Goal: Task Accomplishment & Management: Complete application form

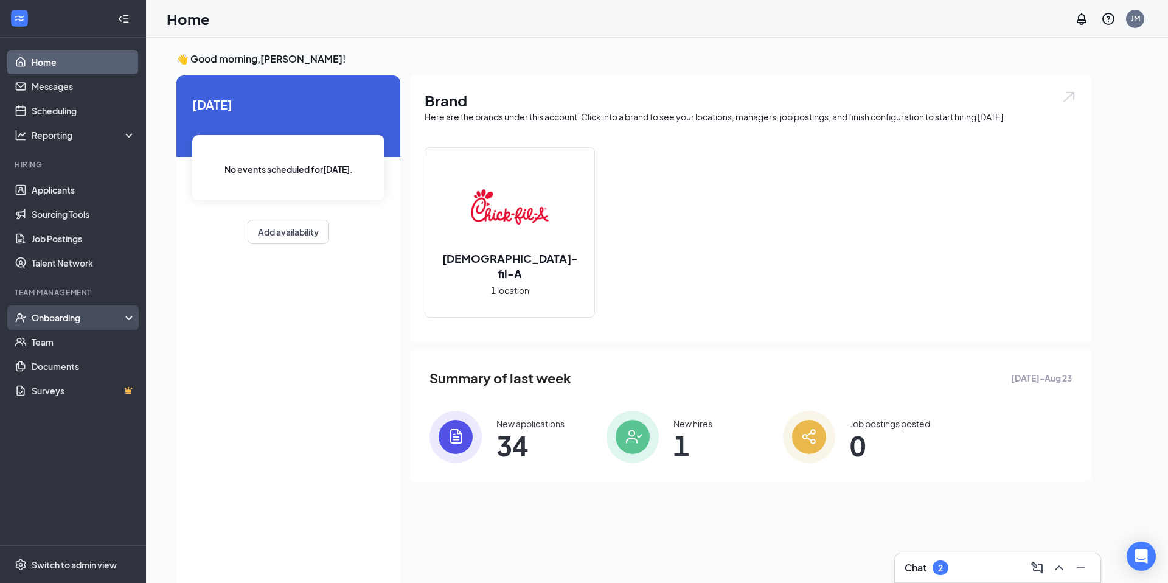
click at [60, 312] on div "Onboarding" at bounding box center [79, 317] width 94 height 12
click at [46, 341] on link "Overview" at bounding box center [84, 342] width 104 height 24
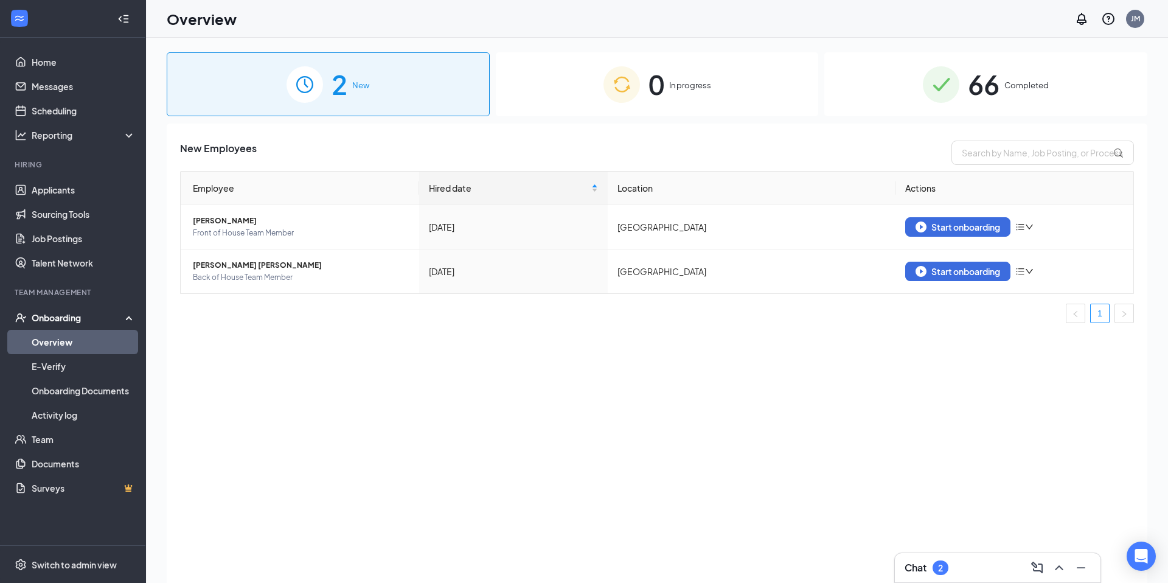
click at [631, 83] on img at bounding box center [621, 84] width 37 height 37
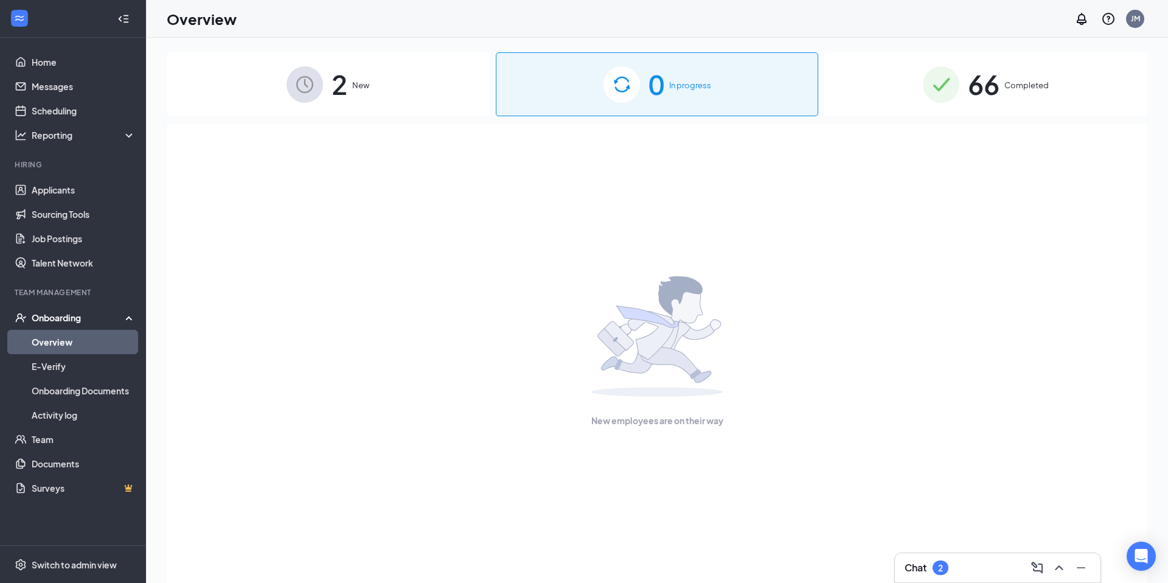
click at [448, 100] on div "2 New" at bounding box center [328, 84] width 323 height 64
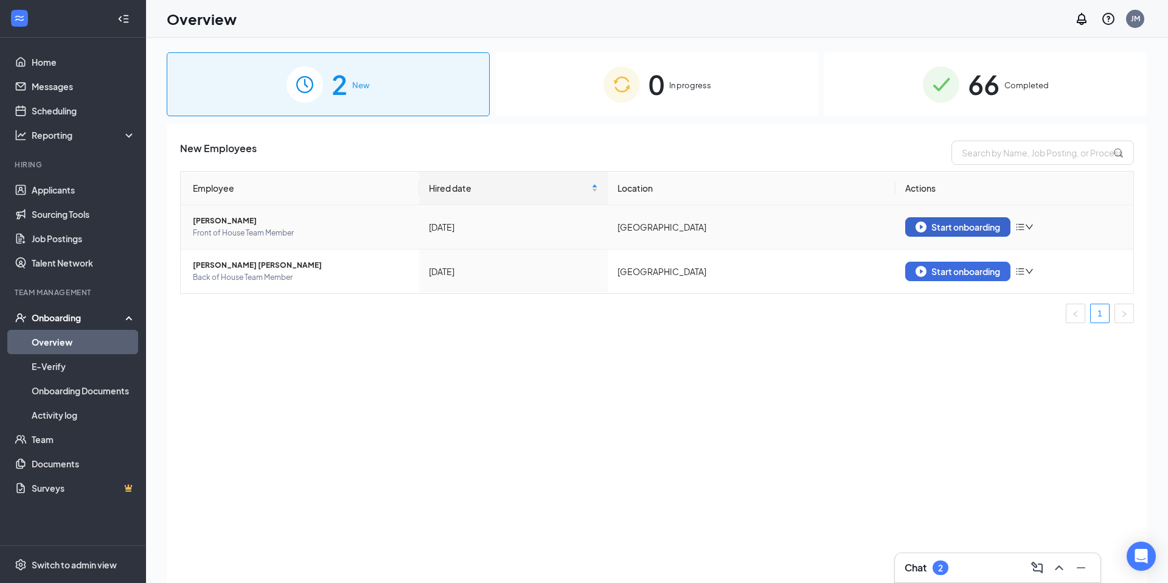
click at [934, 232] on button "Start onboarding" at bounding box center [957, 226] width 105 height 19
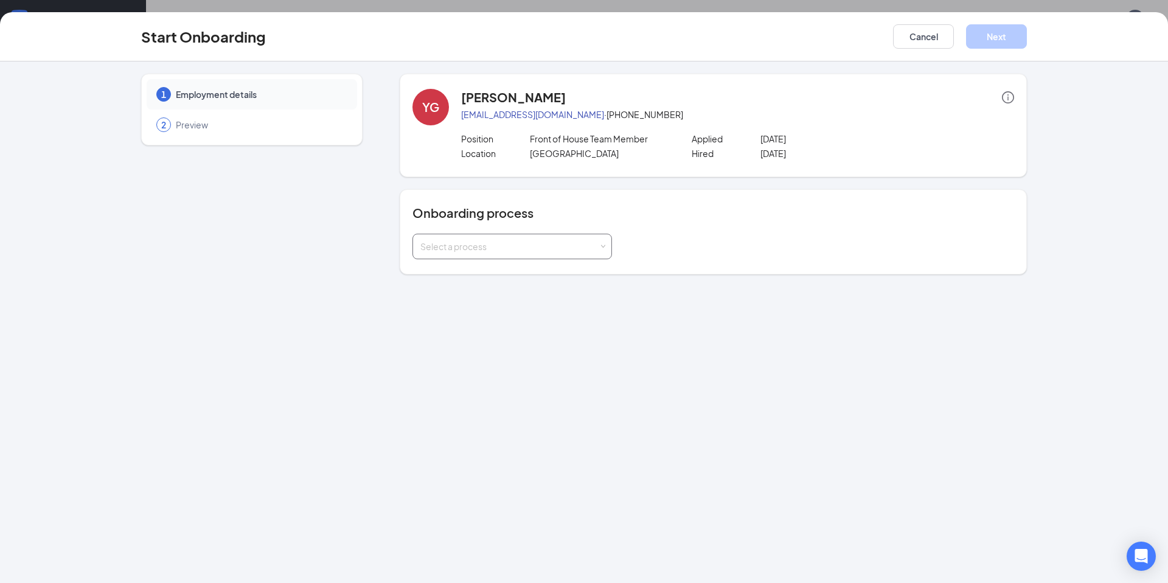
click at [451, 251] on div "Select a process" at bounding box center [509, 246] width 178 height 12
click at [450, 291] on span "FOH Team Member Onboarding" at bounding box center [480, 293] width 127 height 11
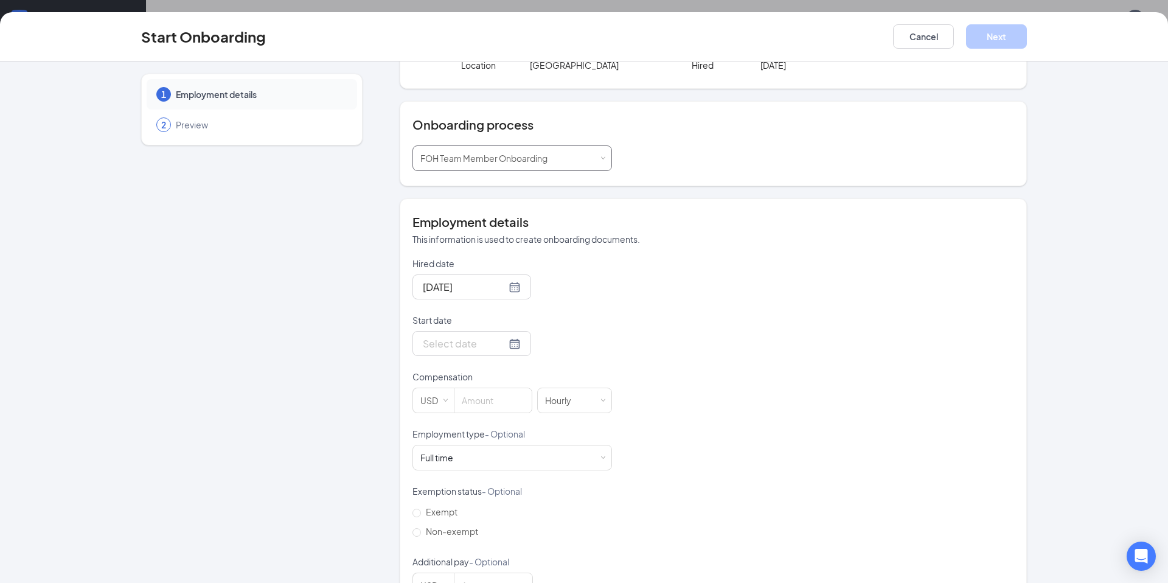
scroll to position [88, 0]
click at [498, 346] on div at bounding box center [472, 343] width 98 height 15
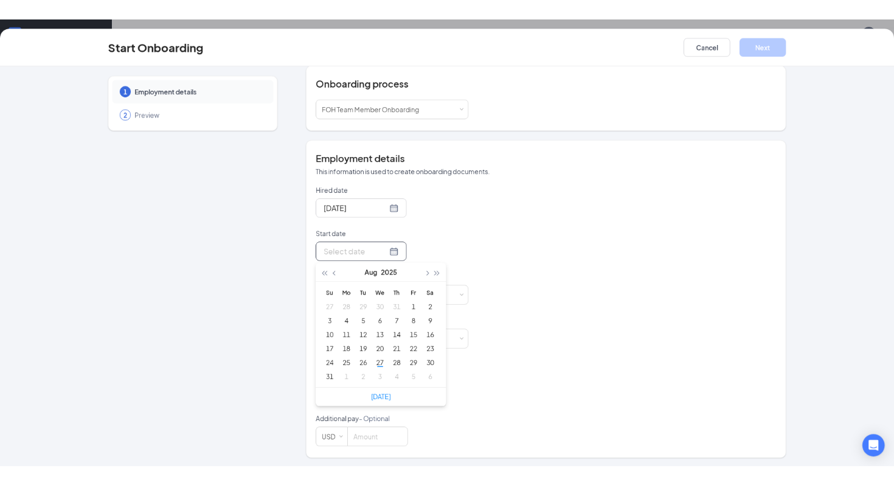
scroll to position [127, 0]
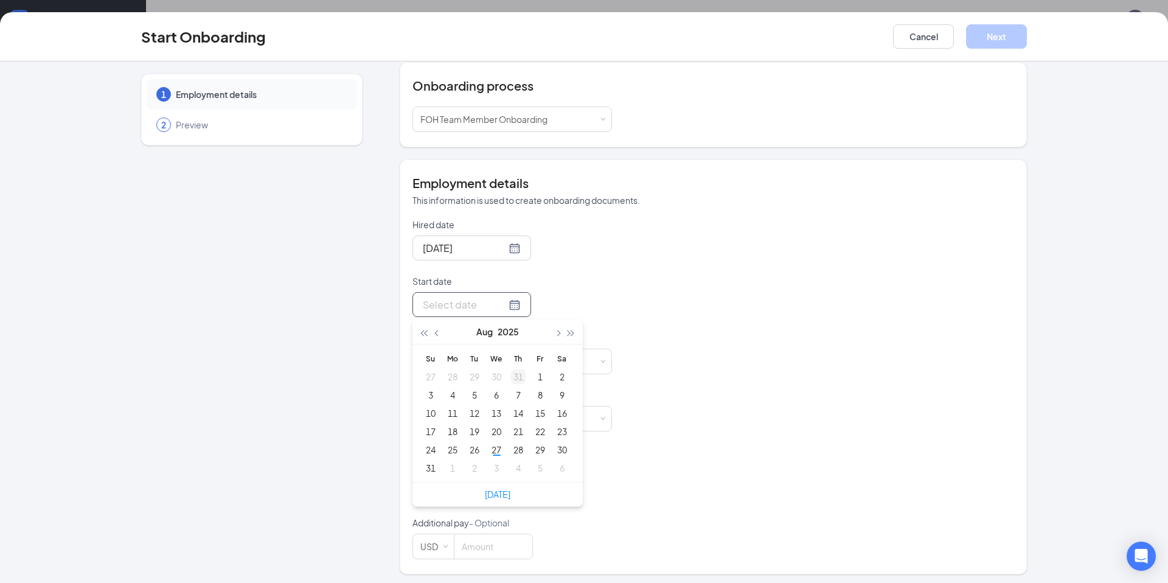
type input "[DATE]"
click at [492, 453] on div "27" at bounding box center [496, 449] width 15 height 15
click at [475, 350] on input at bounding box center [492, 361] width 77 height 24
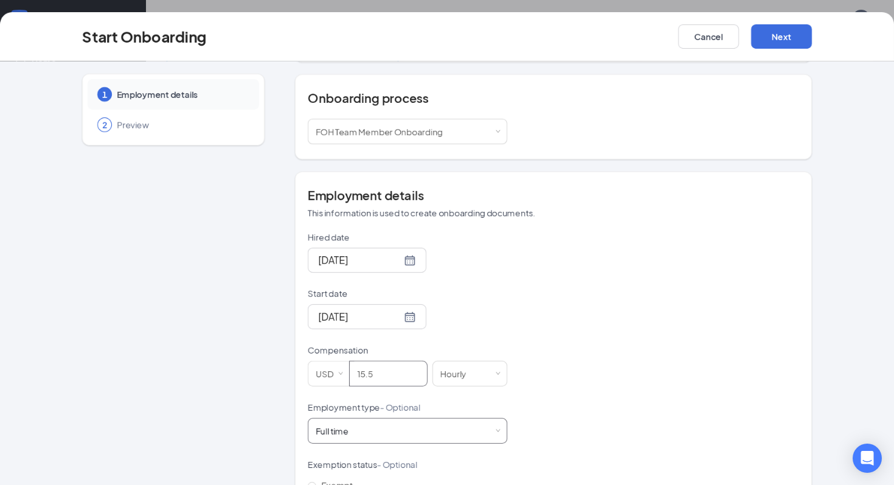
scroll to position [202, 0]
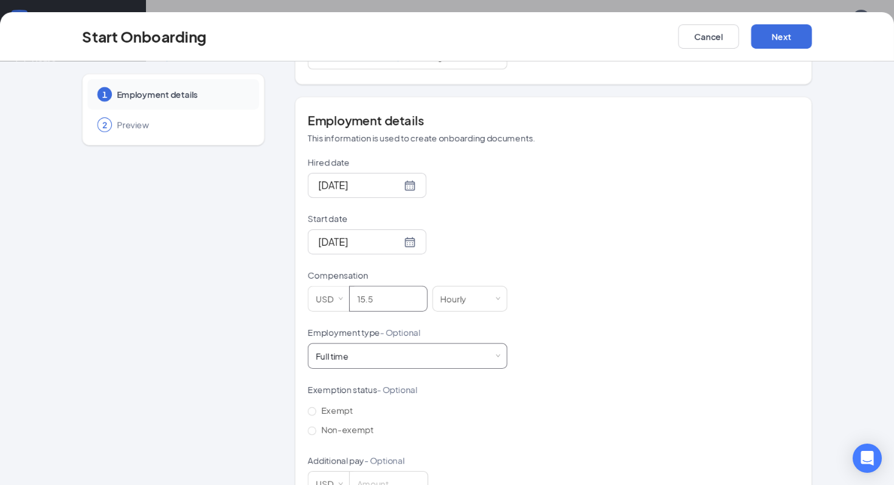
type input "15.5"
click at [347, 363] on div "Full time Works 30+ hours per week and is reasonably expected to work" at bounding box center [408, 356] width 184 height 24
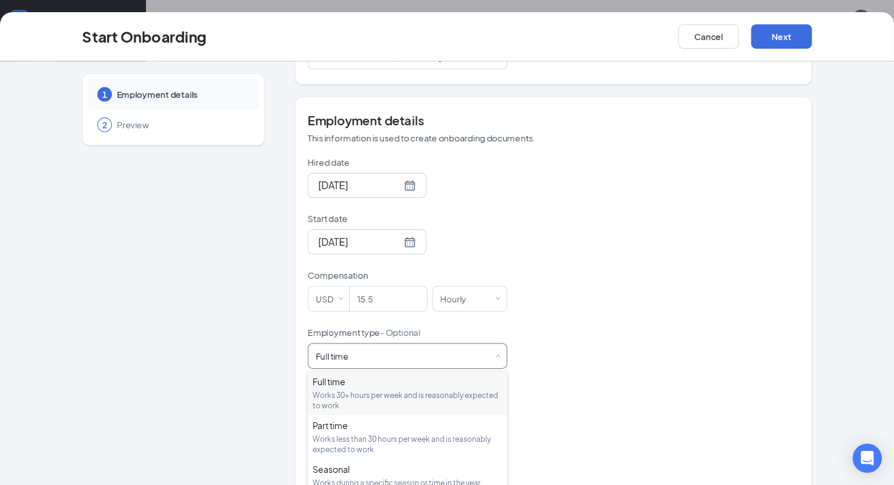
scroll to position [57, 0]
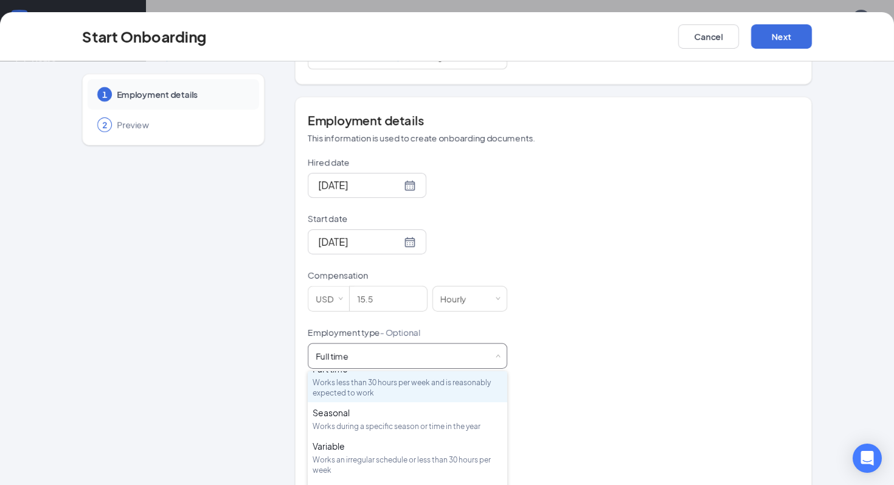
click at [347, 372] on div "Part time" at bounding box center [408, 369] width 190 height 12
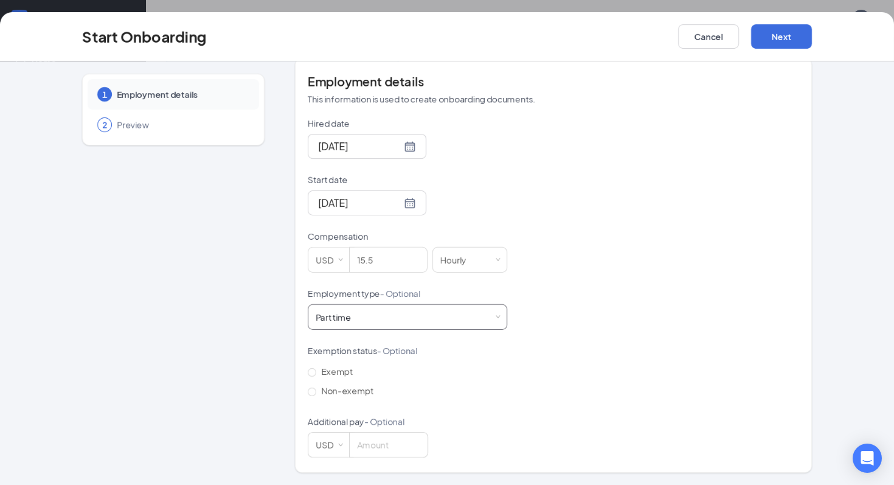
scroll to position [55, 0]
click at [760, 44] on button "Next" at bounding box center [781, 36] width 61 height 24
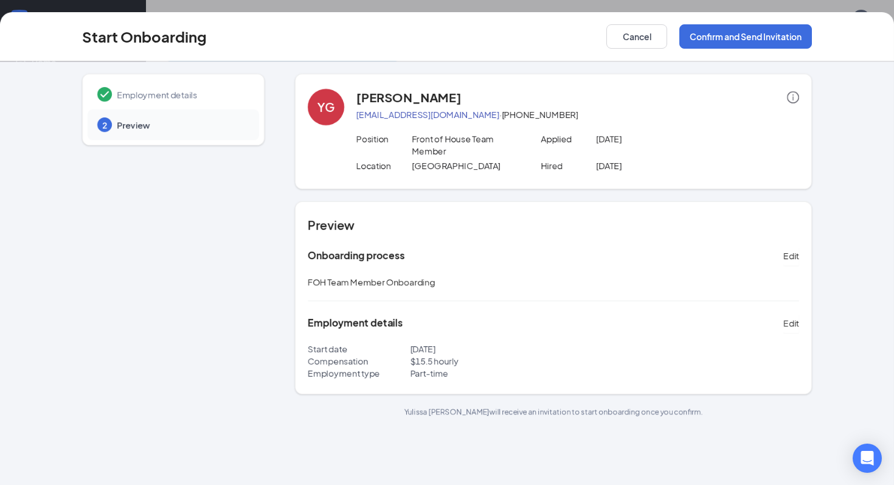
scroll to position [0, 0]
click at [743, 38] on button "Confirm and Send Invitation" at bounding box center [746, 36] width 133 height 24
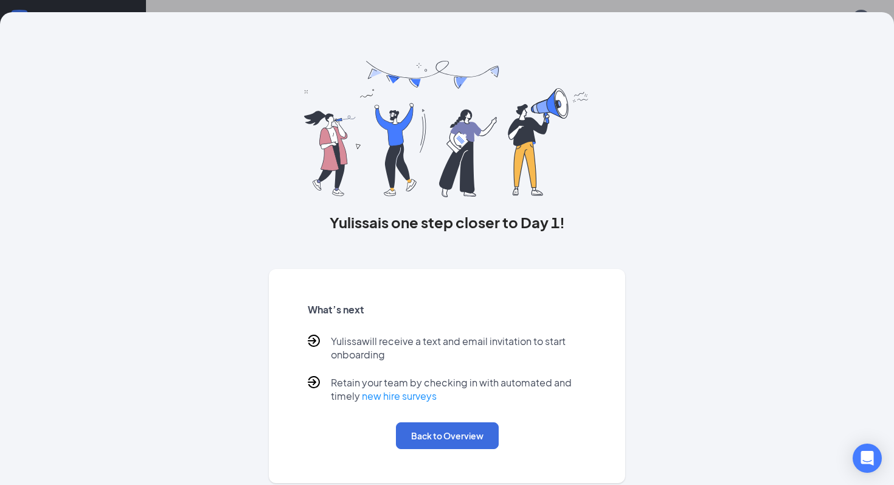
scroll to position [55, 0]
click at [438, 430] on button "Back to Overview" at bounding box center [447, 435] width 103 height 27
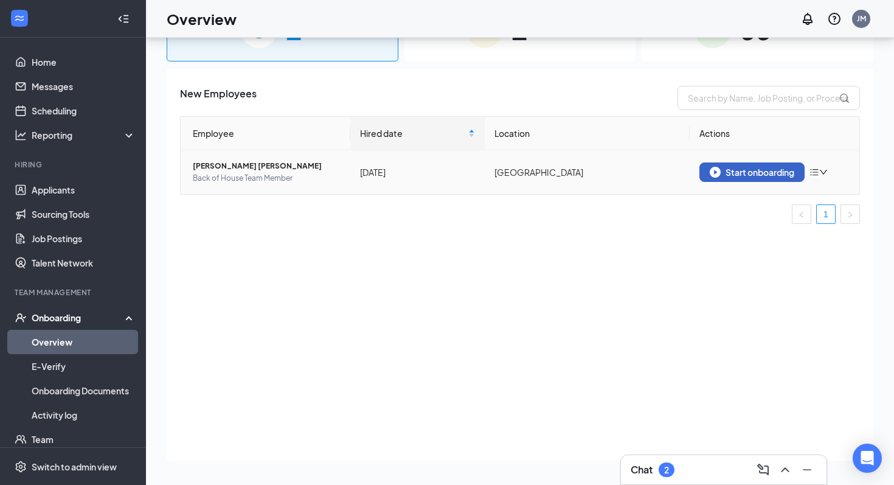
click at [735, 173] on div "Start onboarding" at bounding box center [752, 172] width 85 height 11
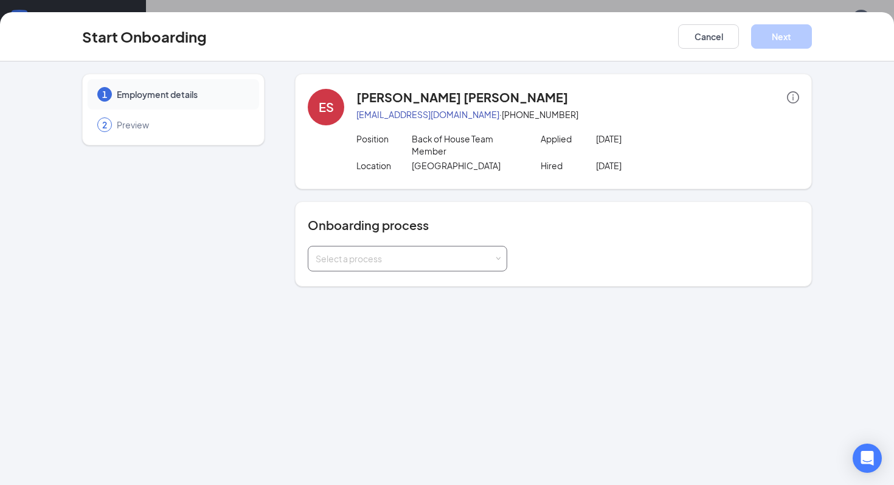
click at [372, 261] on div "Select a process" at bounding box center [405, 258] width 178 height 12
click at [365, 305] on span "FOH Team Member Onboarding" at bounding box center [376, 306] width 127 height 11
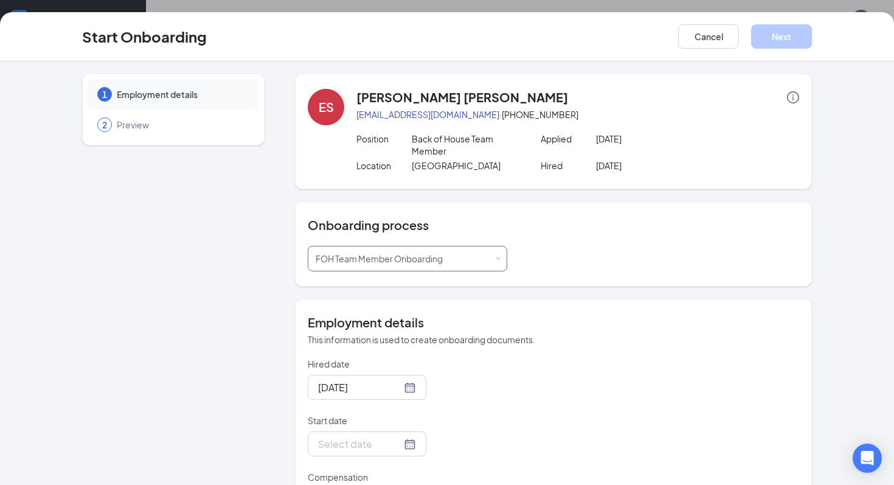
click at [368, 265] on div "FOH Team Member Onboarding" at bounding box center [384, 258] width 136 height 24
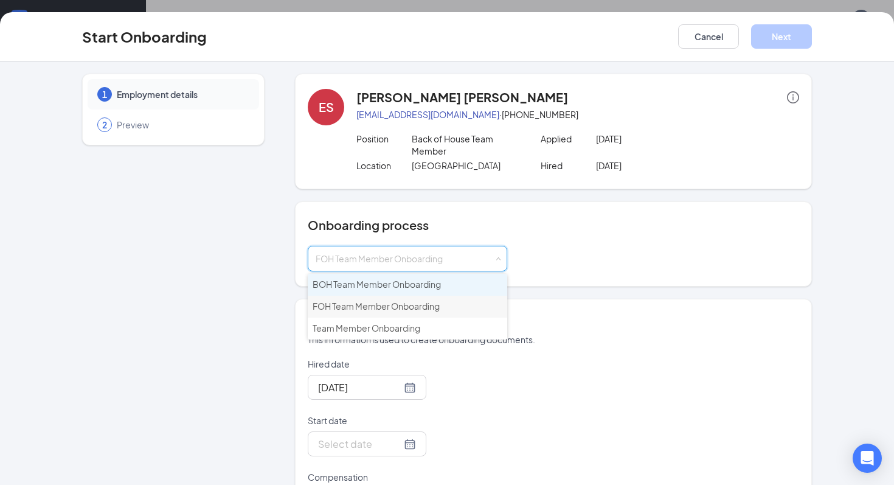
click at [363, 283] on span "BOH Team Member Onboarding" at bounding box center [377, 284] width 128 height 11
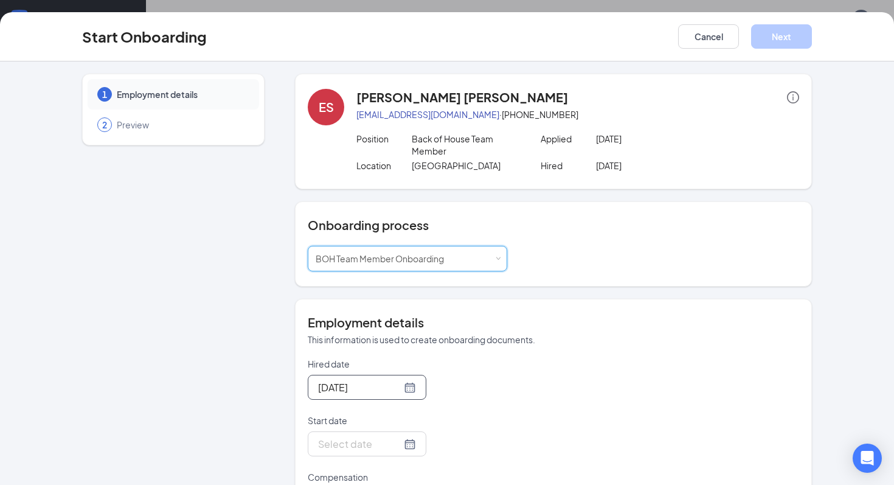
click at [346, 378] on div "[DATE]" at bounding box center [367, 387] width 119 height 25
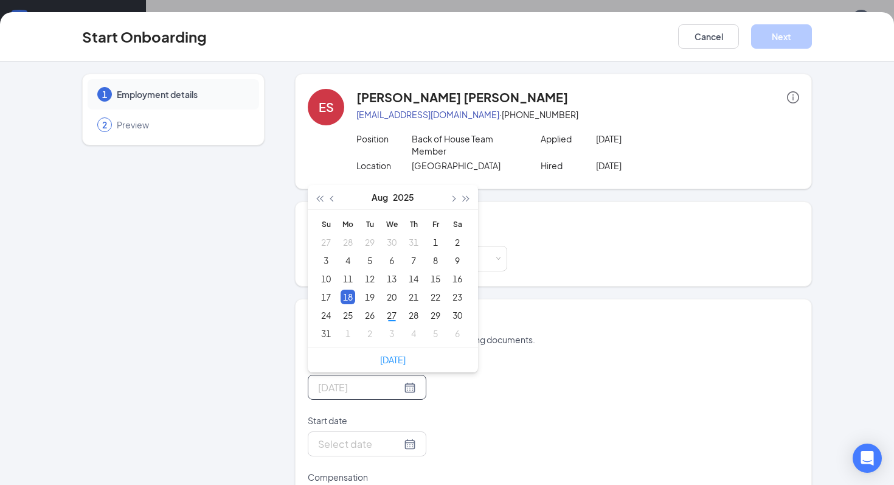
type input "[DATE]"
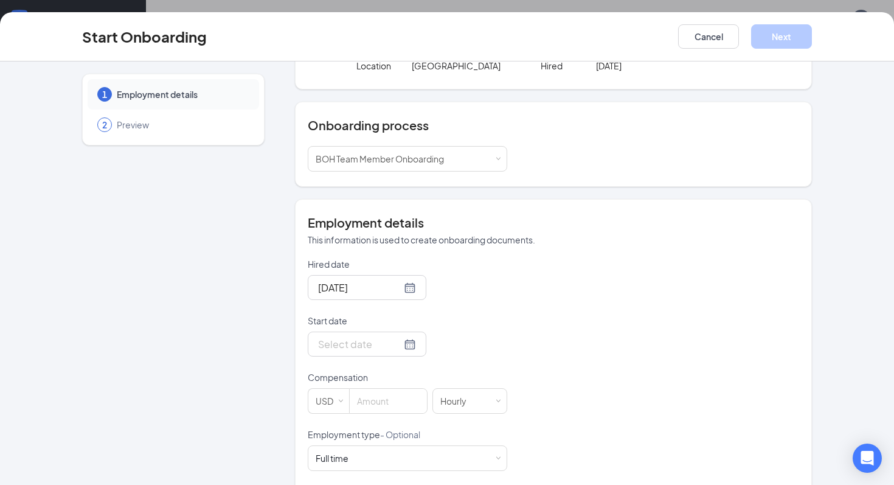
scroll to position [117, 0]
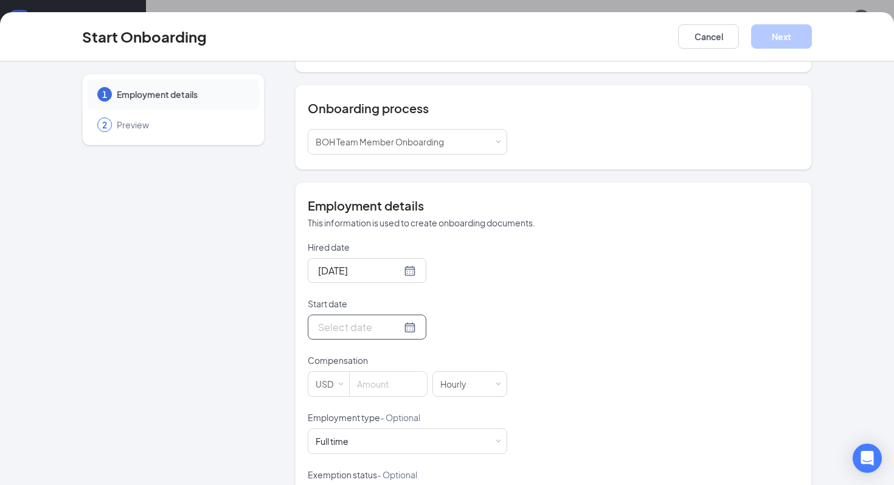
click at [381, 335] on div at bounding box center [367, 327] width 119 height 25
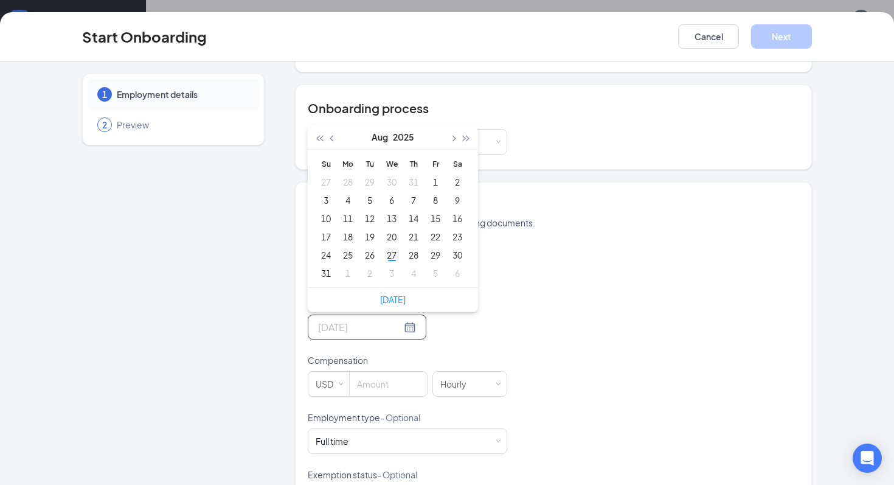
type input "[DATE]"
click at [387, 258] on div "27" at bounding box center [391, 255] width 15 height 15
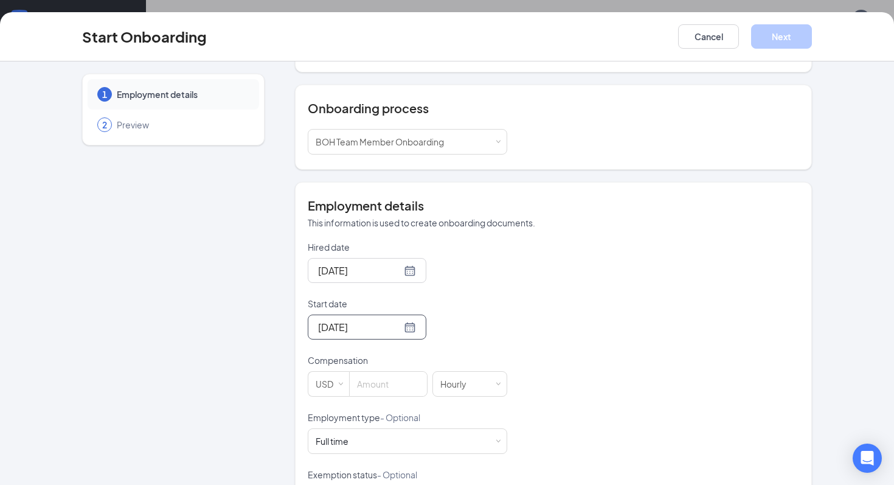
scroll to position [172, 0]
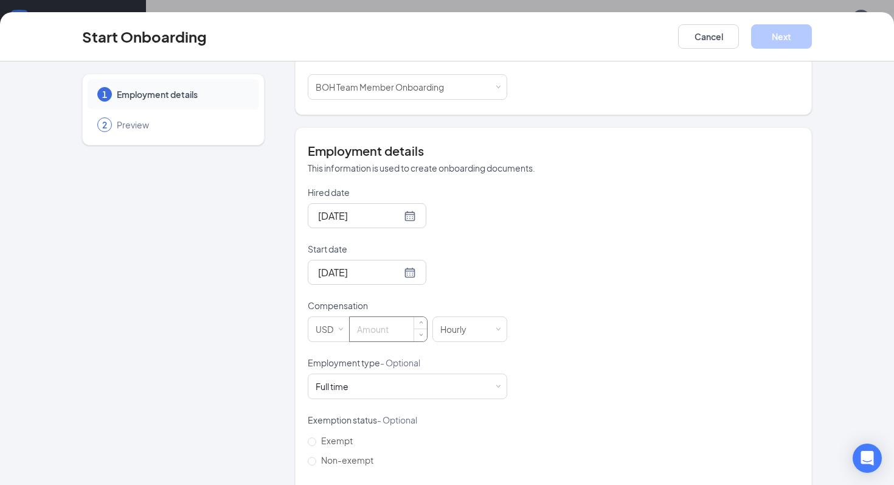
click at [372, 330] on input at bounding box center [388, 329] width 77 height 24
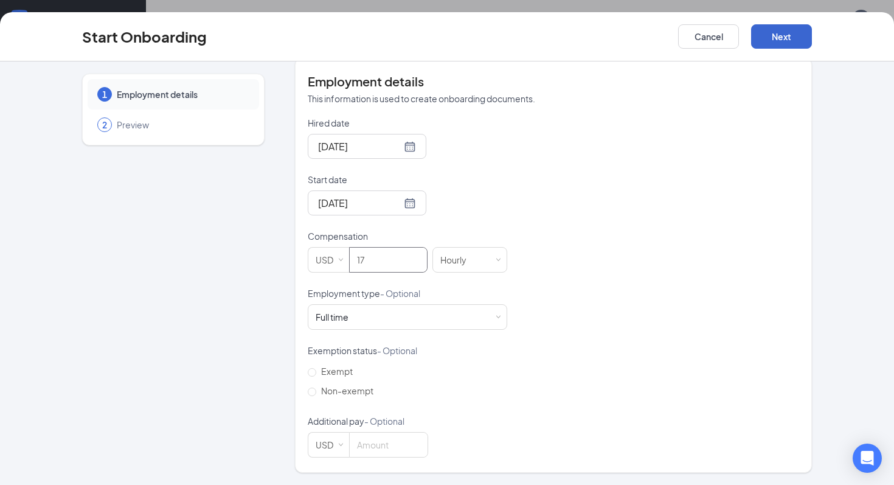
type input "17"
click at [775, 37] on button "Next" at bounding box center [781, 36] width 61 height 24
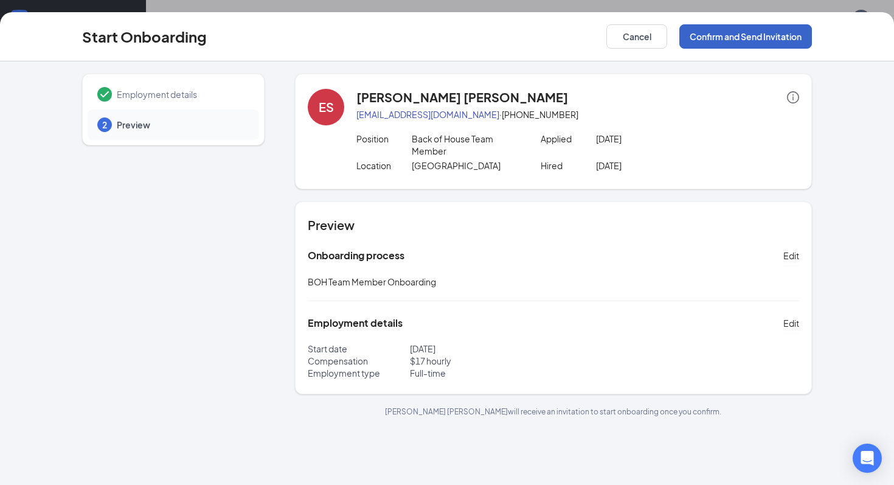
click at [732, 42] on button "Confirm and Send Invitation" at bounding box center [746, 36] width 133 height 24
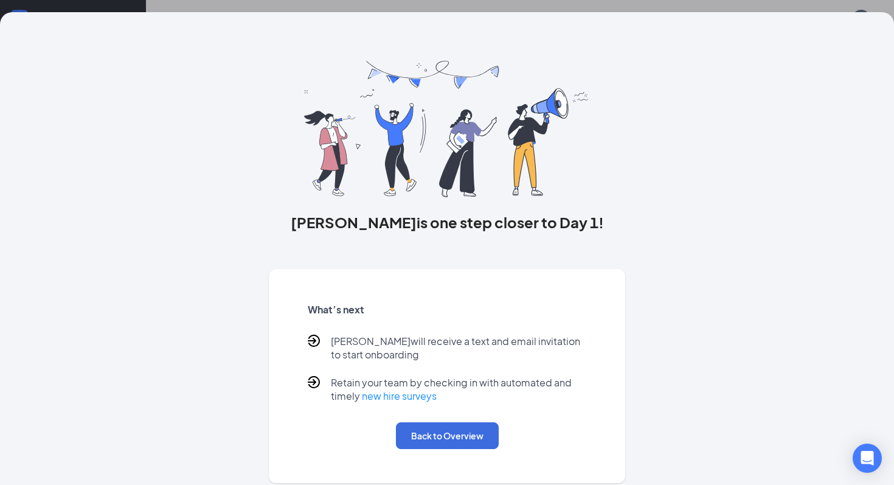
click at [486, 421] on div "What’s next [PERSON_NAME] will receive a text and email invitation to start onb…" at bounding box center [447, 375] width 308 height 175
click at [481, 433] on button "Back to Overview" at bounding box center [447, 435] width 103 height 27
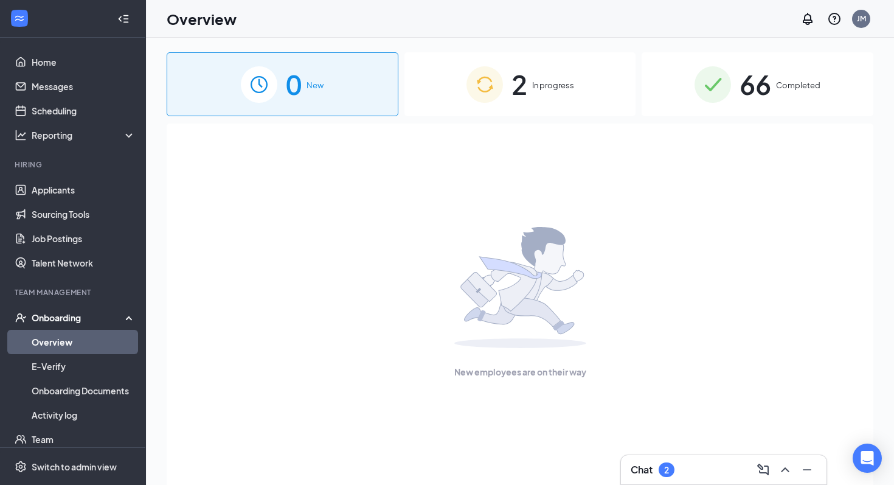
scroll to position [9, 0]
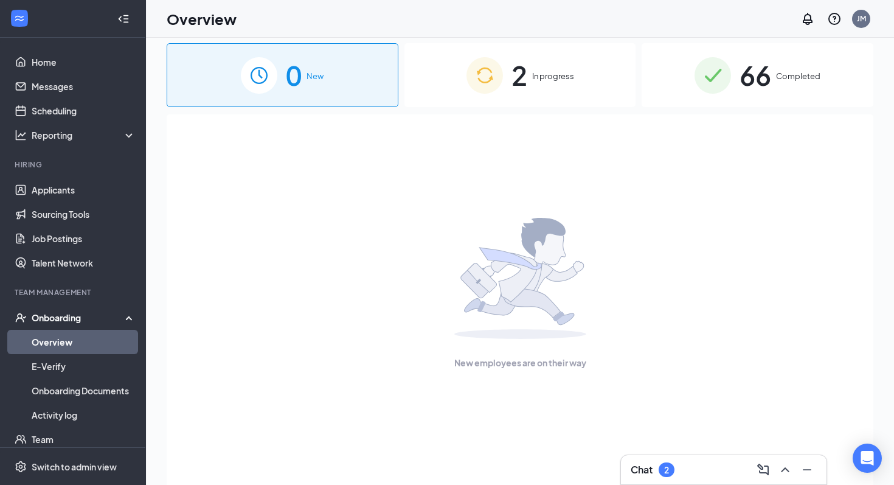
click at [570, 80] on span "In progress" at bounding box center [553, 76] width 42 height 12
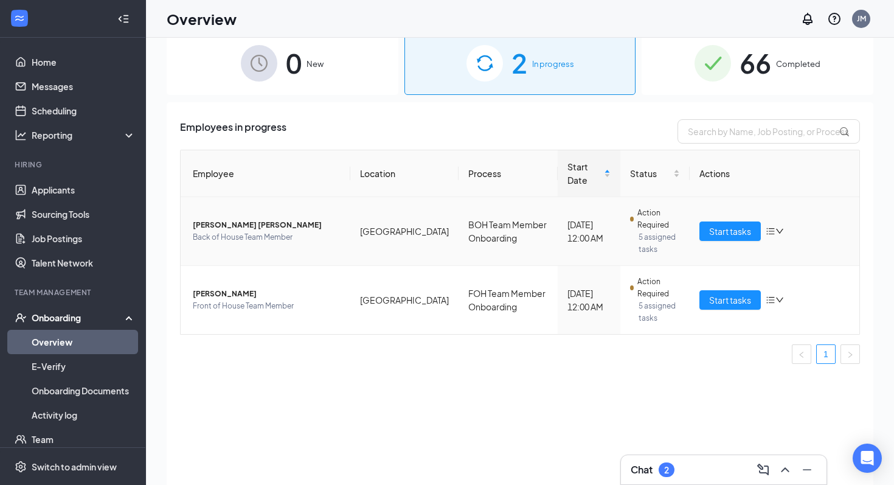
scroll to position [25, 0]
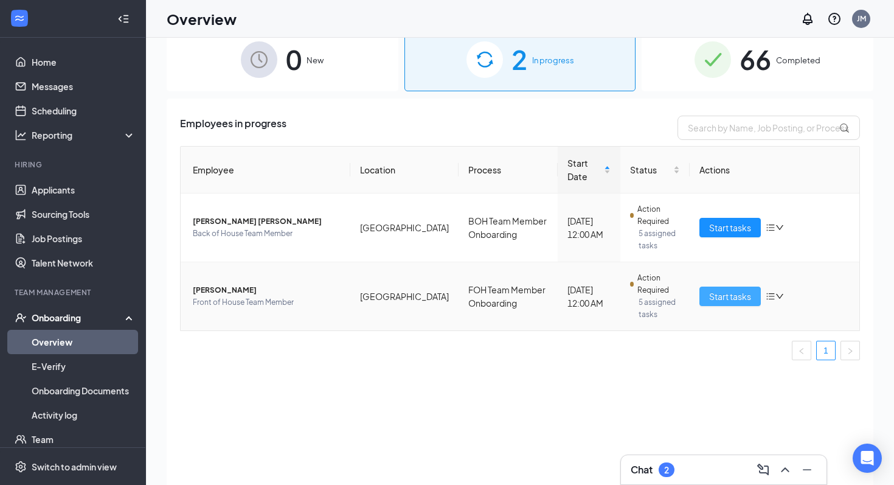
click at [706, 287] on button "Start tasks" at bounding box center [730, 296] width 61 height 19
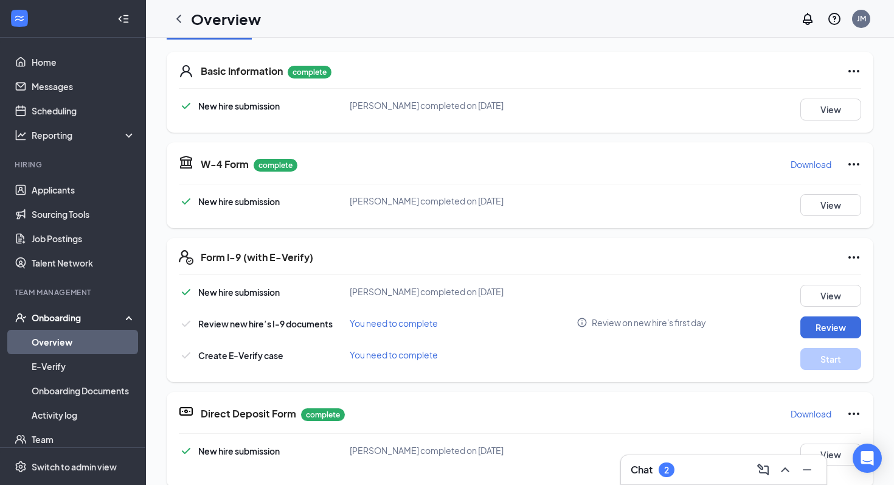
scroll to position [173, 0]
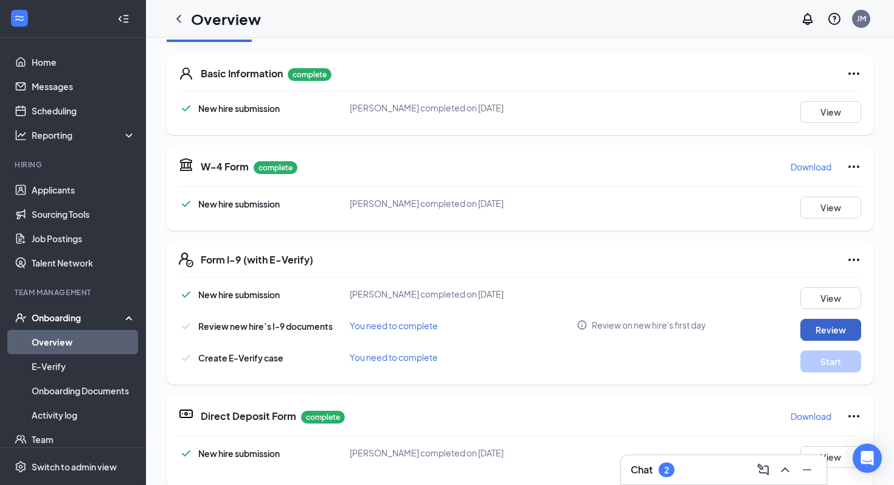
click at [830, 332] on button "Review" at bounding box center [831, 330] width 61 height 22
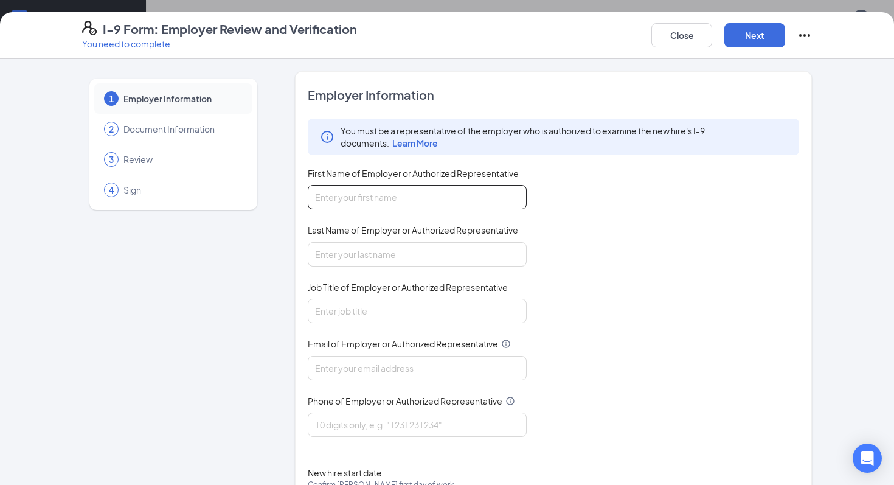
click at [423, 197] on input "First Name of Employer or Authorized Representative" at bounding box center [417, 197] width 219 height 24
type input "[PERSON_NAME]"
click at [320, 259] on input "Last Name of Employer or Authorized Representative" at bounding box center [417, 254] width 219 height 24
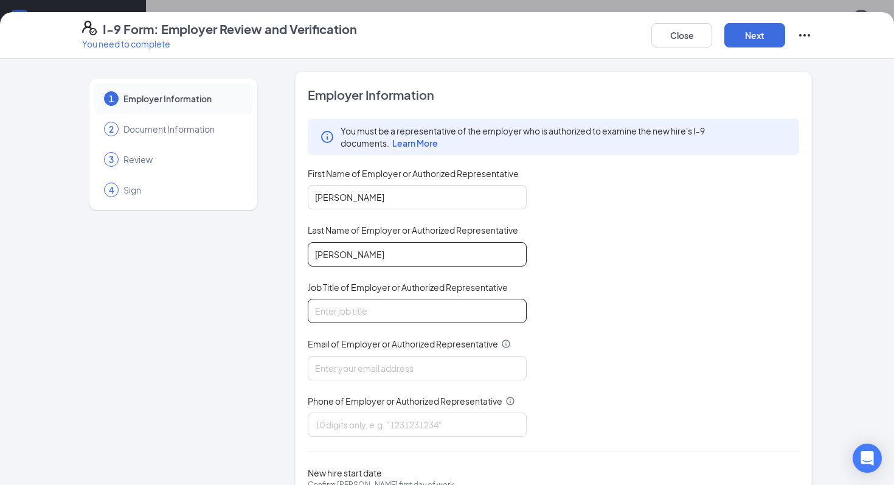
type input "[PERSON_NAME]"
click at [318, 314] on input "Job Title of Employer or Authorized Representative" at bounding box center [417, 311] width 219 height 24
type input "Talent Director"
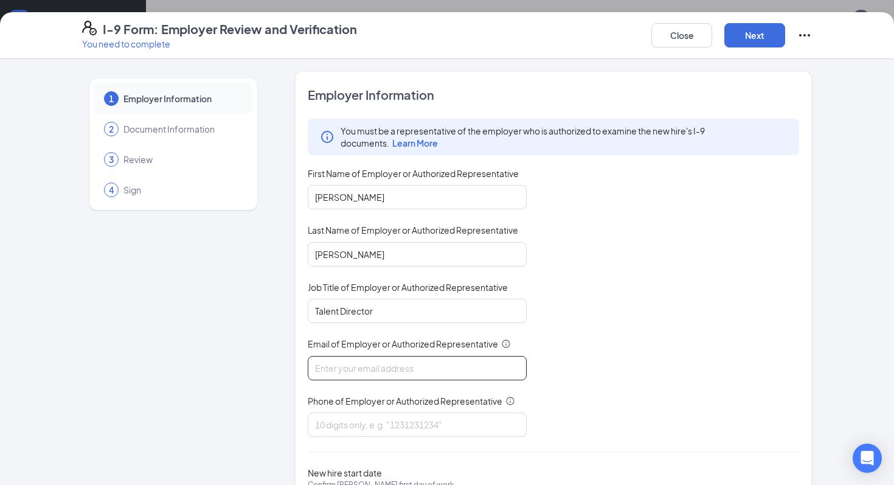
click at [352, 364] on input "Email of Employer or Authorized Representative" at bounding box center [417, 368] width 219 height 24
type input "[EMAIL_ADDRESS][DOMAIN_NAME]"
click at [322, 421] on input "Phone of Employer or Authorized Representative" at bounding box center [417, 424] width 219 height 24
type input "2677772599"
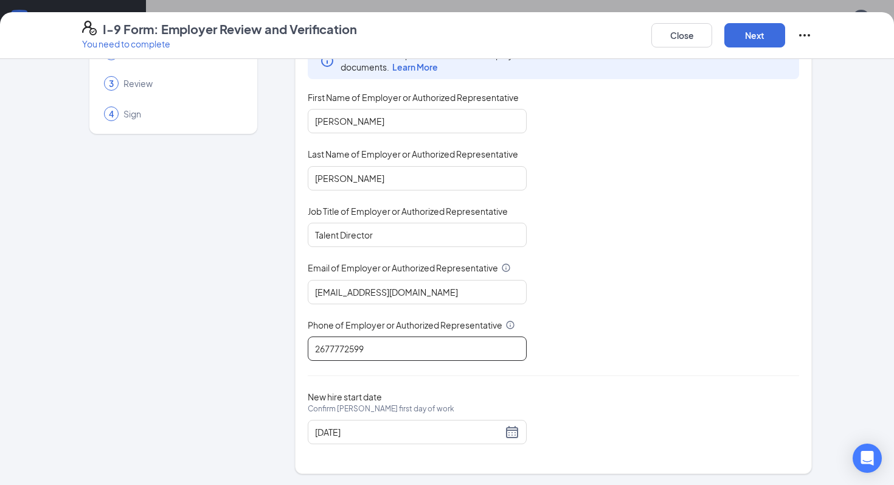
scroll to position [42, 0]
click at [753, 38] on button "Next" at bounding box center [755, 35] width 61 height 24
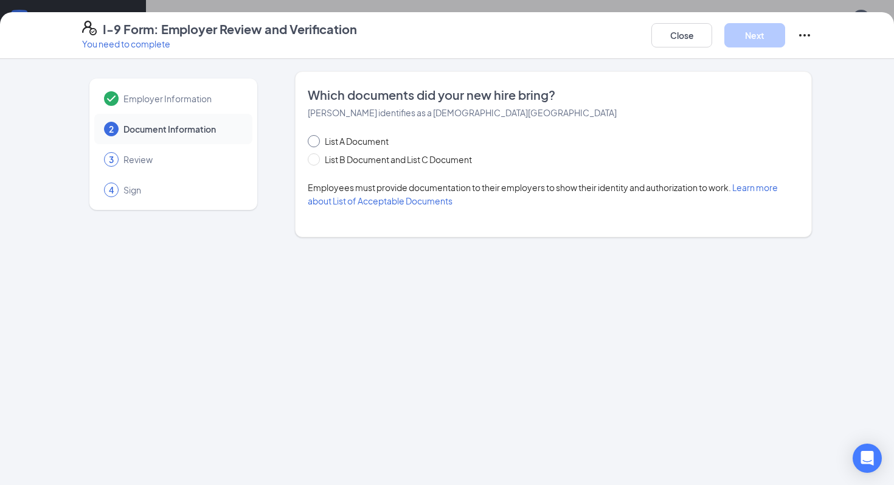
click at [343, 141] on span "List A Document" at bounding box center [357, 140] width 74 height 13
click at [316, 141] on input "List A Document" at bounding box center [312, 139] width 9 height 9
radio input "true"
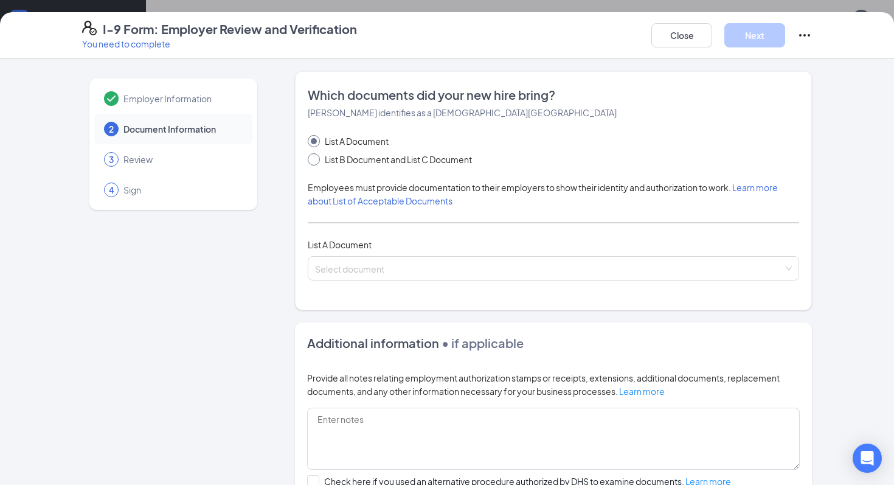
click at [319, 161] on span at bounding box center [314, 159] width 12 height 12
click at [316, 161] on input "List B Document and List C Document" at bounding box center [312, 157] width 9 height 9
radio input "true"
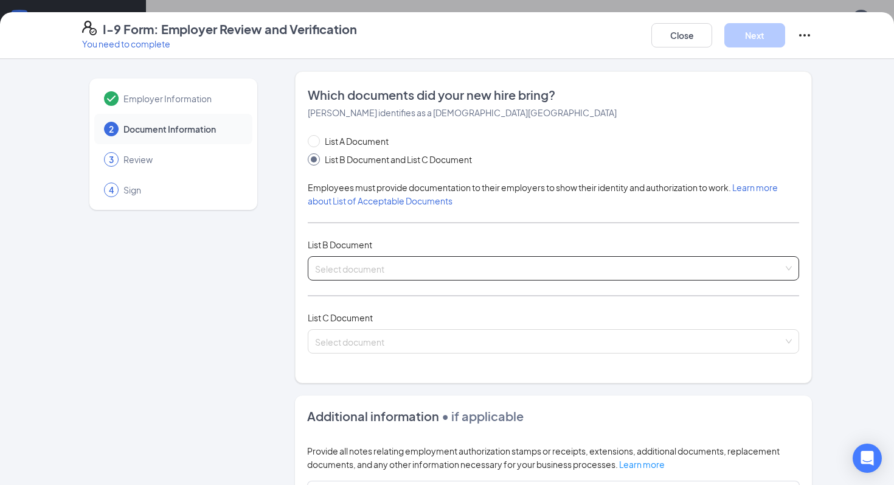
click at [354, 260] on input "search" at bounding box center [549, 266] width 468 height 18
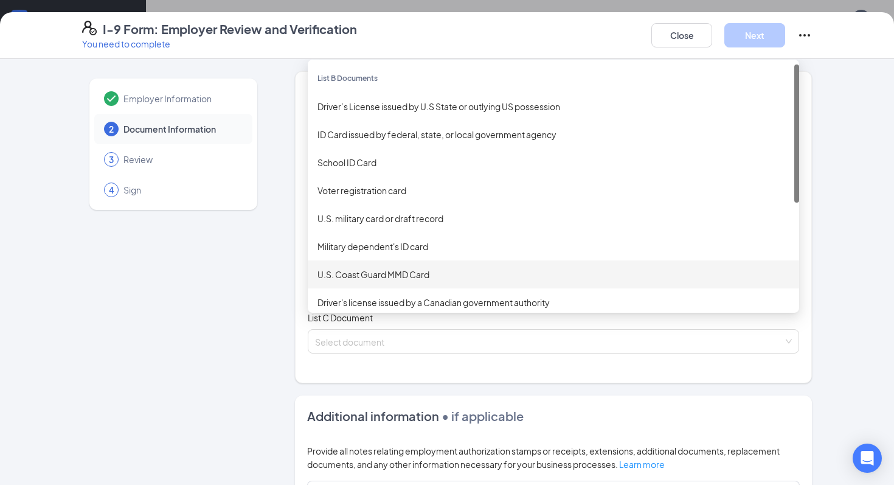
click at [255, 319] on div "Employer Information 2 Document Information 3 Review 4 Sign" at bounding box center [173, 382] width 183 height 622
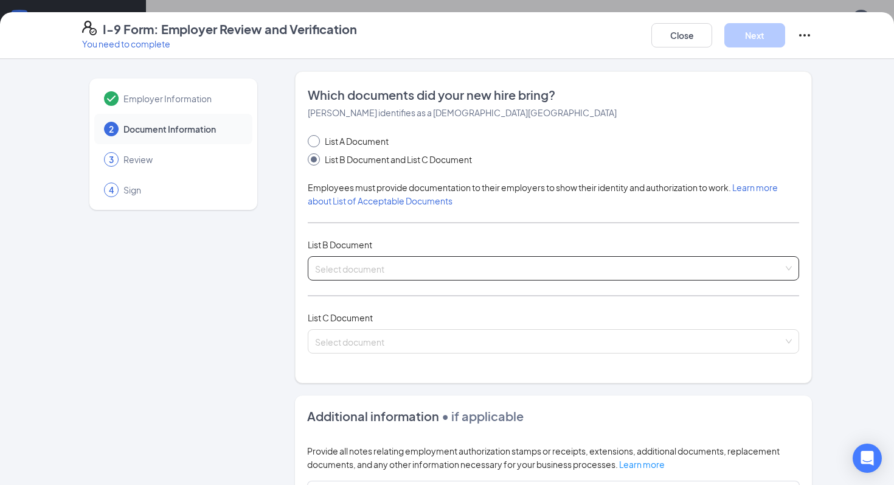
click at [341, 142] on span "List A Document" at bounding box center [357, 140] width 74 height 13
click at [316, 142] on input "List A Document" at bounding box center [312, 139] width 9 height 9
radio input "true"
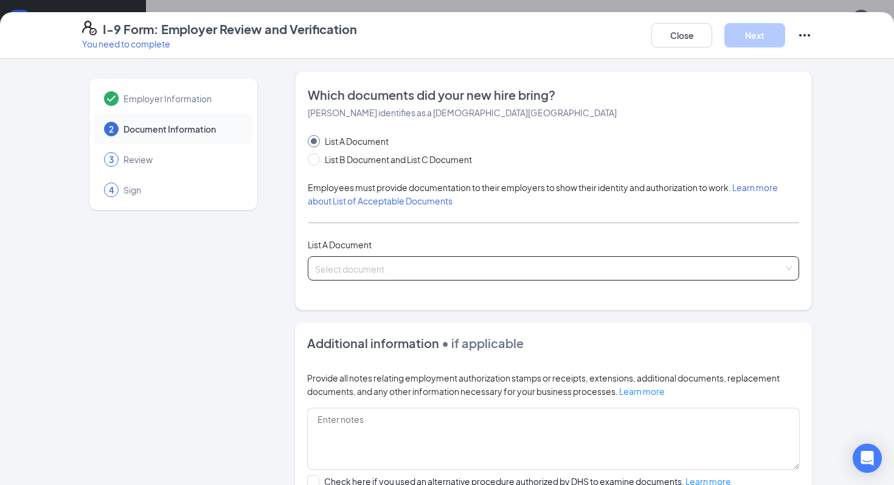
click at [339, 273] on input "search" at bounding box center [549, 266] width 468 height 18
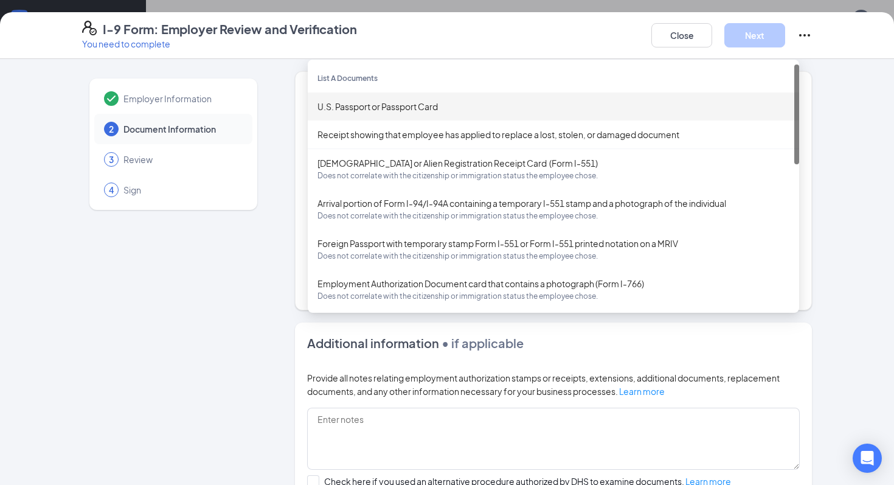
drag, startPoint x: 375, startPoint y: 108, endPoint x: 375, endPoint y: 117, distance: 8.5
click at [375, 110] on div "U.S. Passport or Passport Card" at bounding box center [554, 106] width 472 height 13
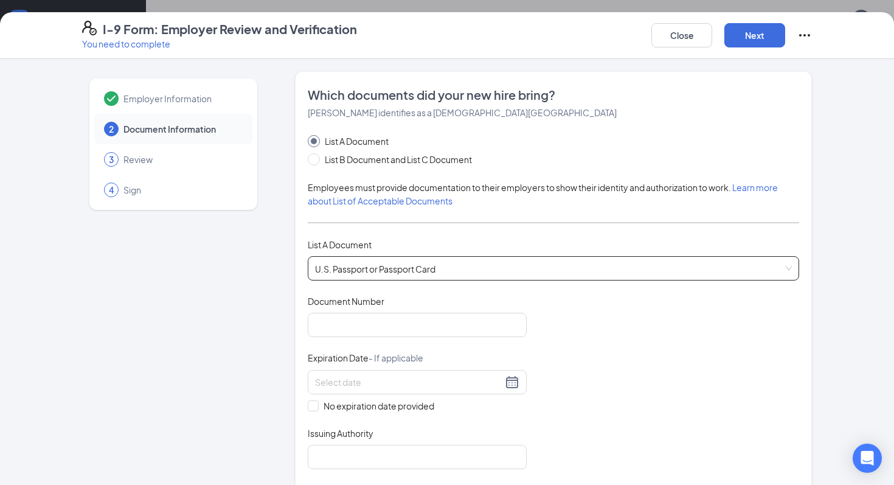
click at [375, 143] on span "List A Document" at bounding box center [357, 140] width 74 height 13
click at [316, 143] on input "List A Document" at bounding box center [312, 139] width 9 height 9
click at [355, 169] on div "List A Document List B Document and List C Document Employees must provide docu…" at bounding box center [554, 301] width 492 height 335
click at [355, 164] on span "List B Document and List C Document" at bounding box center [398, 159] width 157 height 13
click at [316, 162] on input "List B Document and List C Document" at bounding box center [312, 157] width 9 height 9
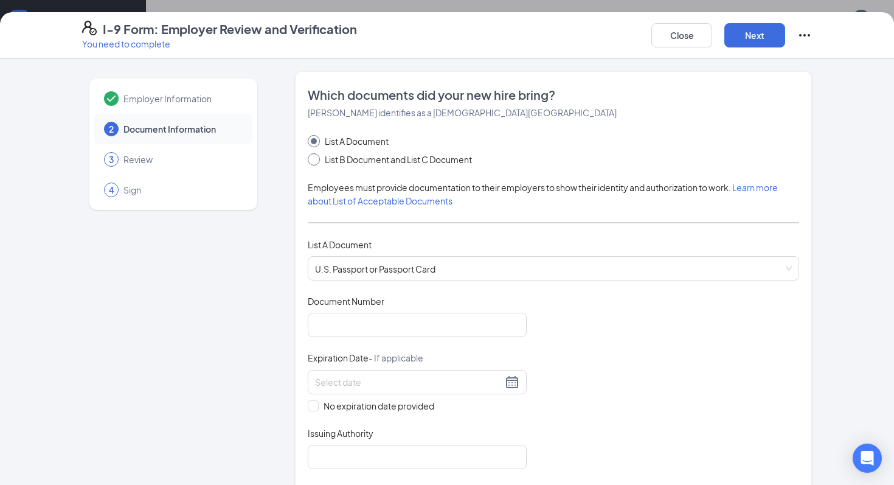
radio input "true"
radio input "false"
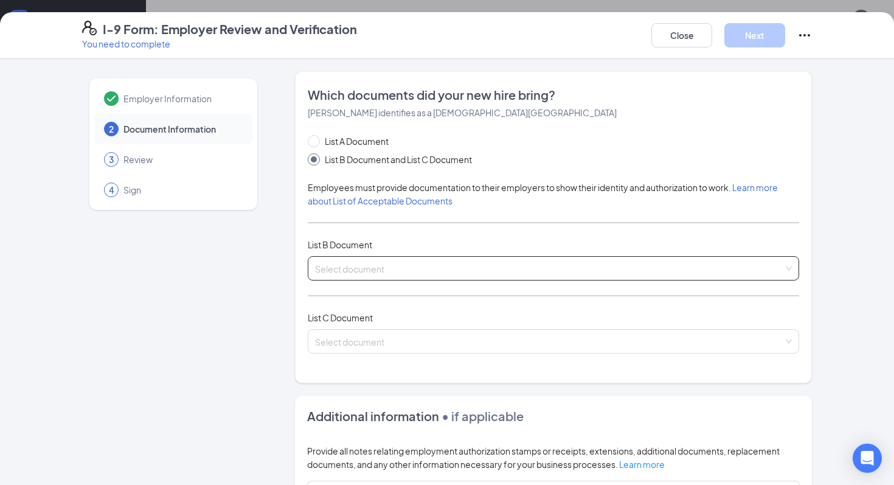
click at [362, 271] on input "search" at bounding box center [549, 266] width 468 height 18
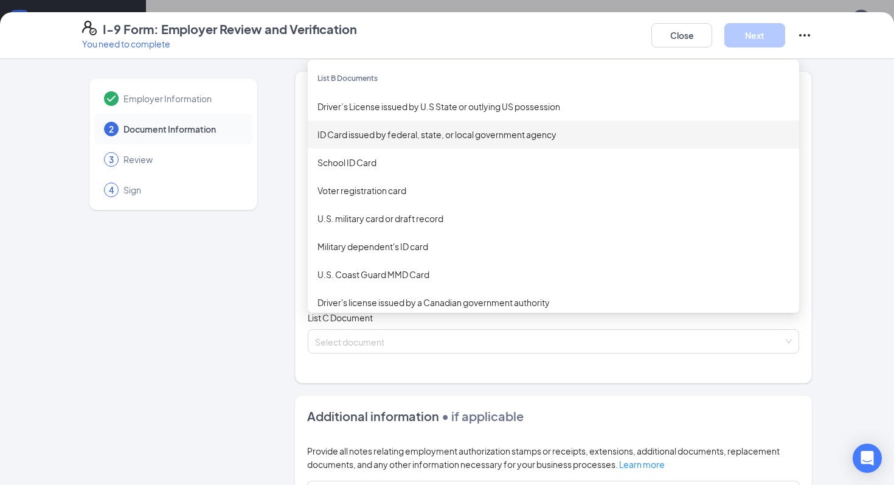
click at [375, 137] on div "ID Card issued by federal, state, or local government agency" at bounding box center [554, 134] width 472 height 13
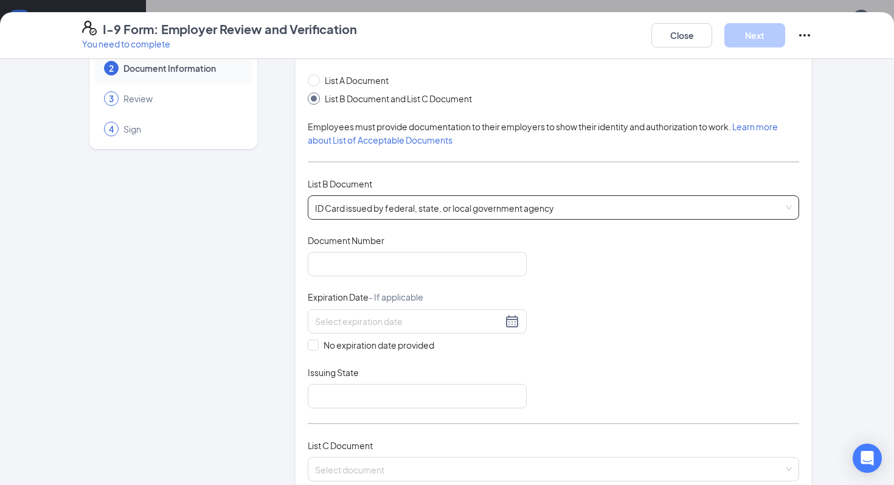
scroll to position [63, 0]
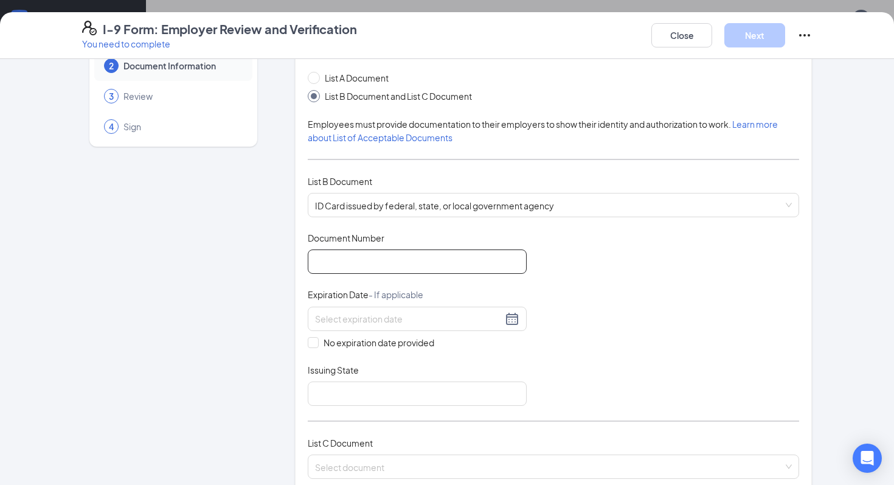
click at [402, 261] on input "Document Number" at bounding box center [417, 261] width 219 height 24
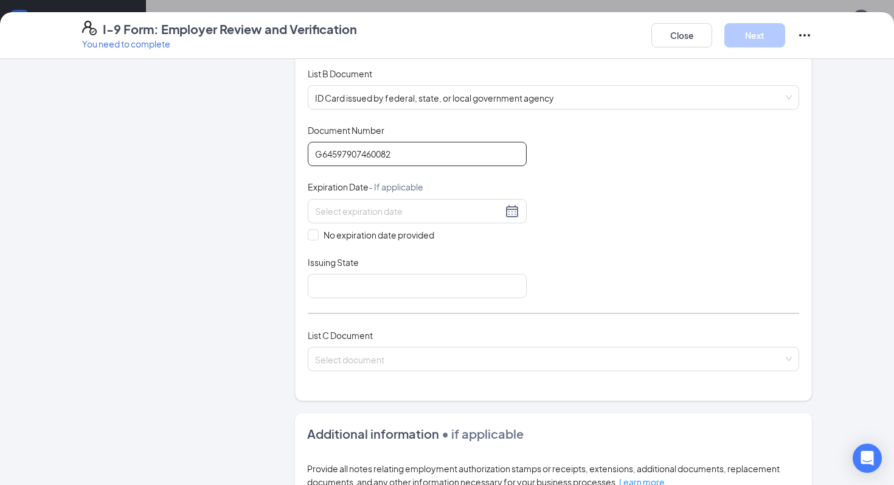
scroll to position [175, 0]
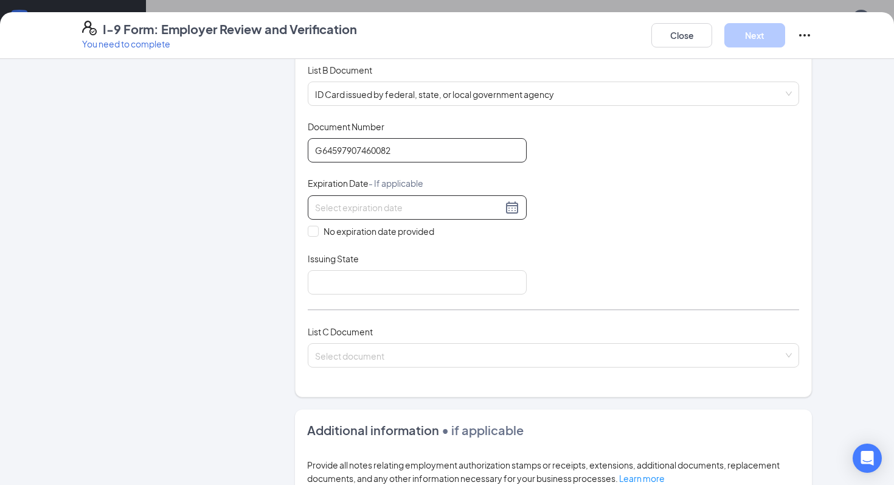
type input "G64597907460082"
click at [502, 213] on div at bounding box center [417, 207] width 204 height 15
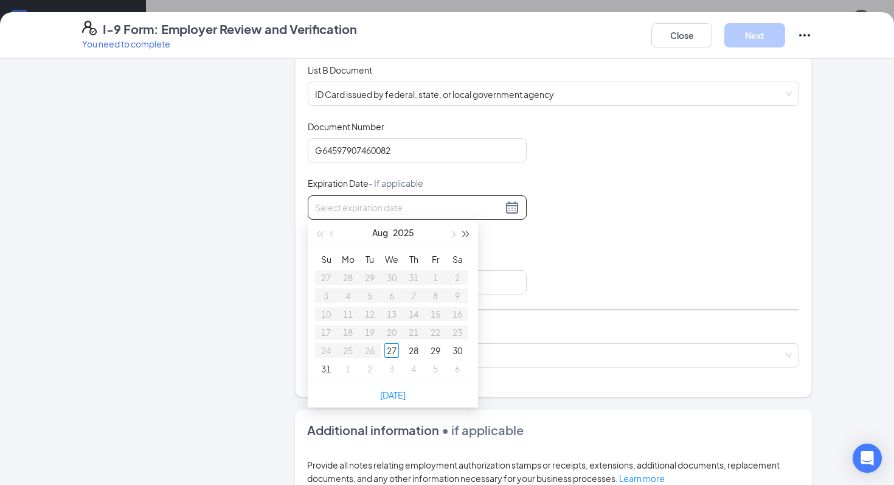
click at [464, 231] on span "button" at bounding box center [467, 234] width 6 height 6
click at [321, 234] on span "button" at bounding box center [319, 234] width 6 height 6
click at [453, 234] on span "button" at bounding box center [453, 234] width 6 height 6
click at [453, 233] on span "button" at bounding box center [453, 234] width 6 height 6
type input "[DATE]"
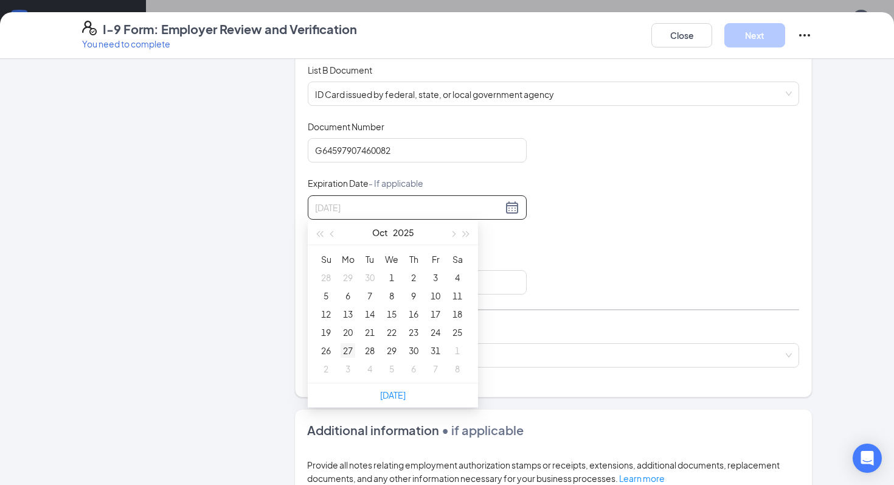
click at [342, 349] on div "27" at bounding box center [348, 350] width 15 height 15
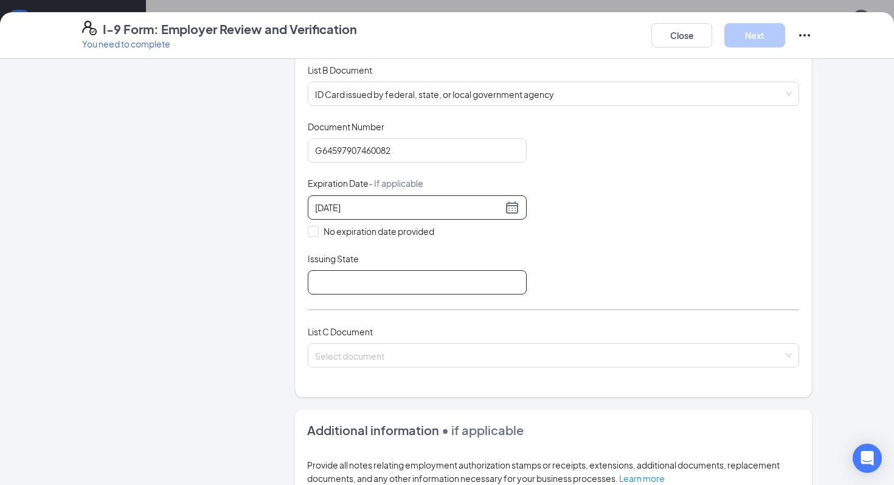
click at [393, 286] on input "Issuing State" at bounding box center [417, 282] width 219 height 24
type input "n"
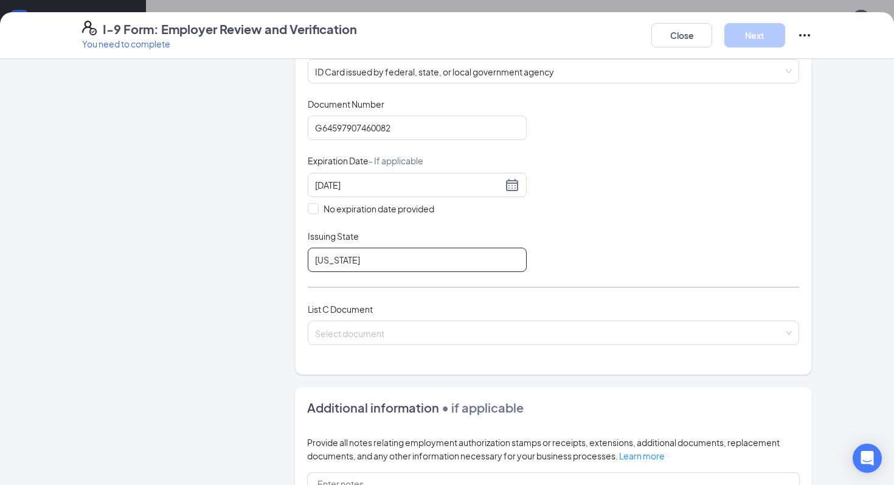
scroll to position [200, 0]
type input "[US_STATE]"
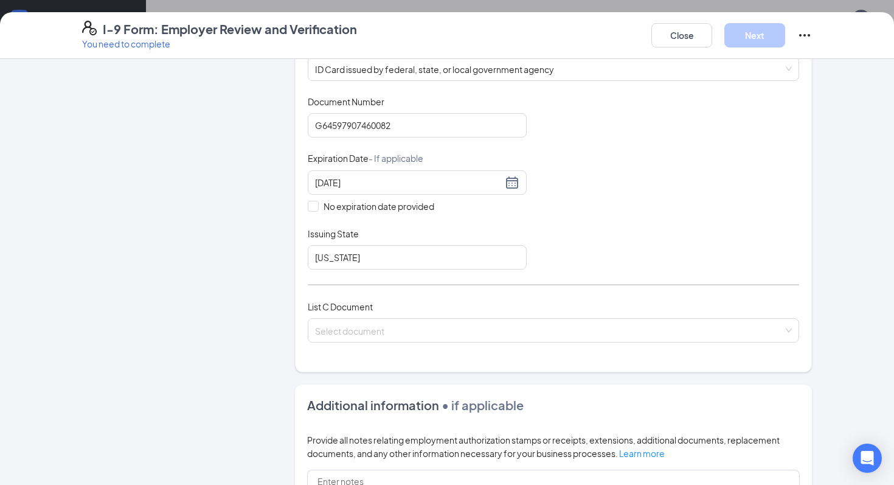
click at [354, 291] on div "List A Document List B Document and List C Document Employees must provide docu…" at bounding box center [554, 146] width 492 height 422
click at [404, 325] on input "search" at bounding box center [549, 328] width 468 height 18
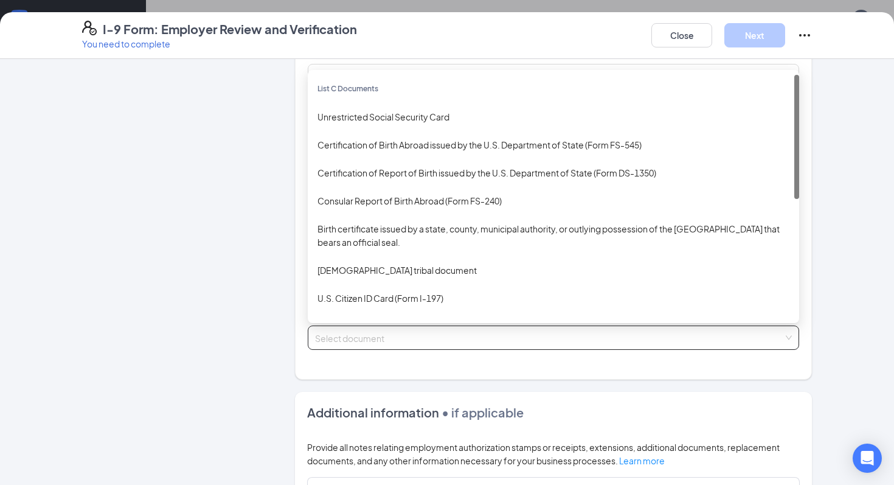
scroll to position [183, 0]
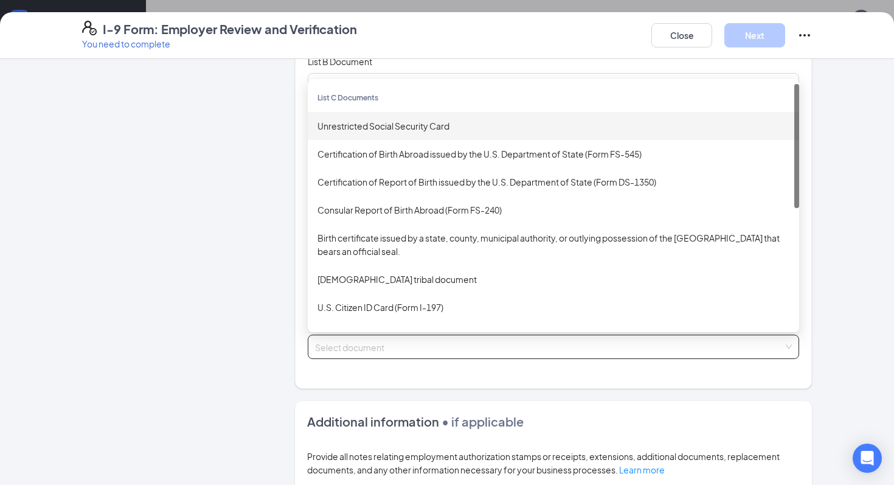
click at [413, 124] on div "Unrestricted Social Security Card" at bounding box center [554, 125] width 472 height 13
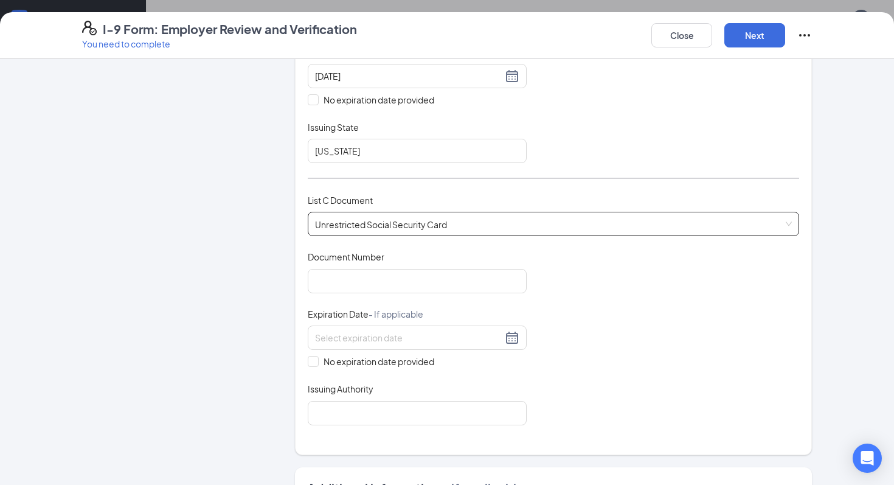
scroll to position [318, 0]
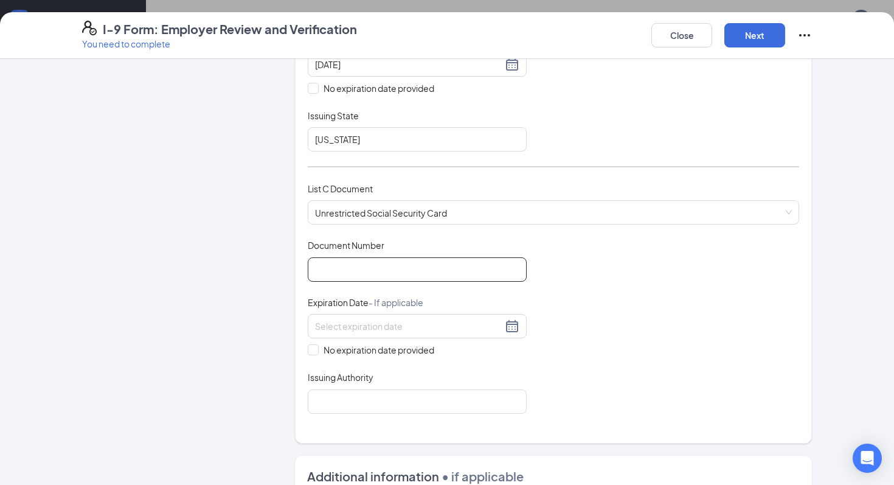
click at [388, 257] on input "Document Number" at bounding box center [417, 269] width 219 height 24
type input "141217723"
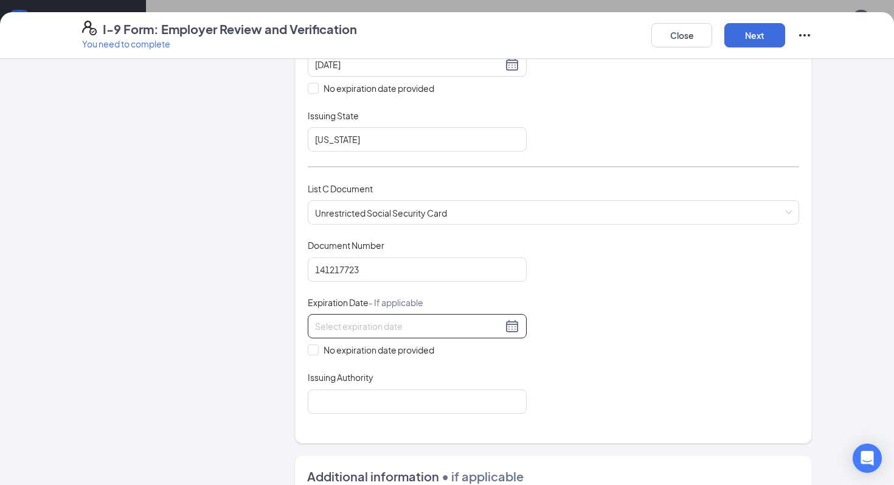
click at [513, 319] on div at bounding box center [417, 326] width 204 height 15
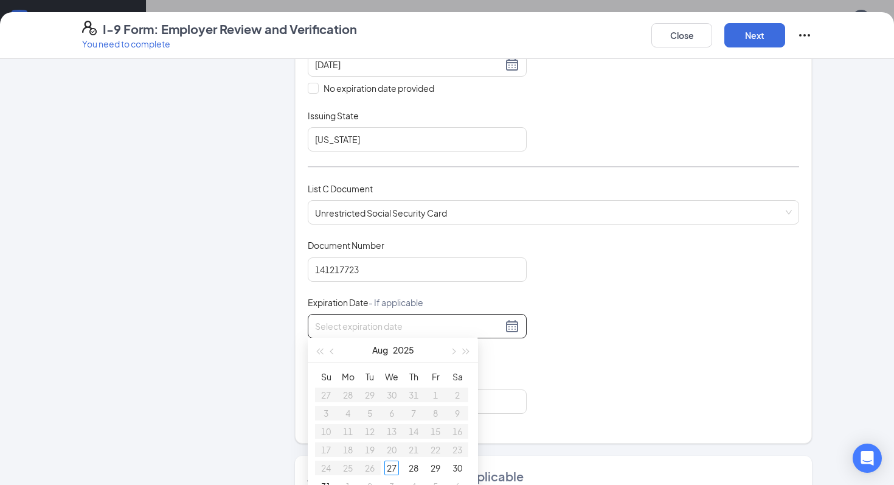
click at [593, 313] on div "Document Title Unrestricted Social Security Card Document Number 141217723 Expi…" at bounding box center [554, 326] width 492 height 174
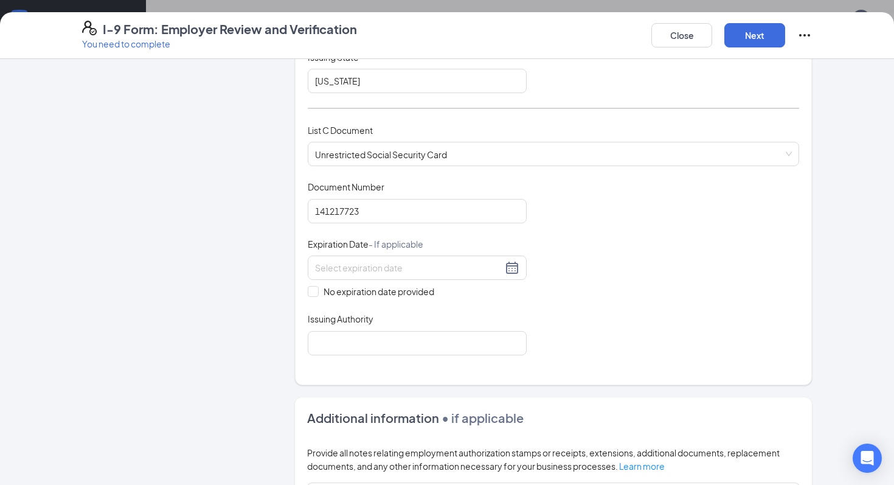
scroll to position [394, 0]
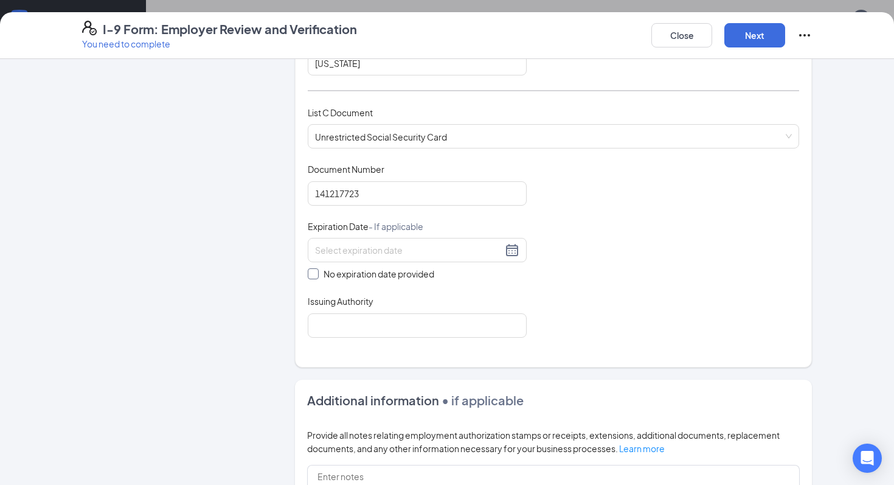
click at [316, 276] on span at bounding box center [313, 273] width 11 height 11
click at [316, 276] on input "No expiration date provided" at bounding box center [312, 272] width 9 height 9
checkbox input "true"
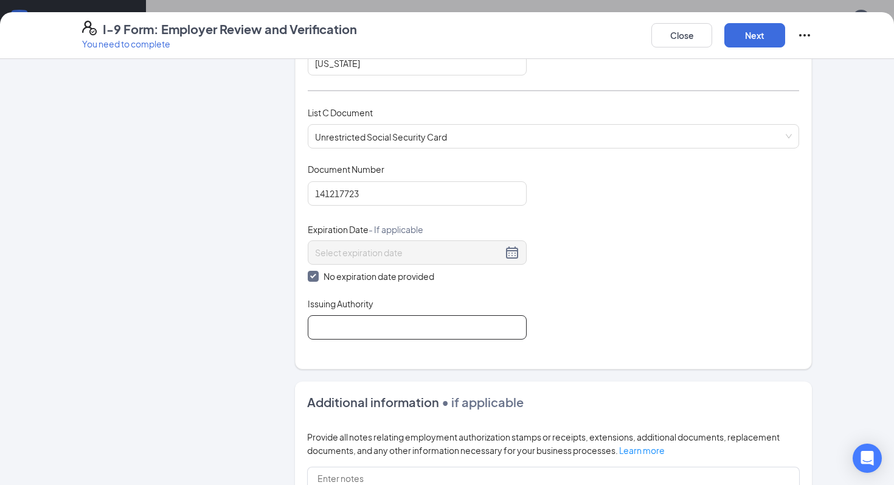
click at [361, 322] on input "Issuing Authority" at bounding box center [417, 327] width 219 height 24
type input "Social Security Administration"
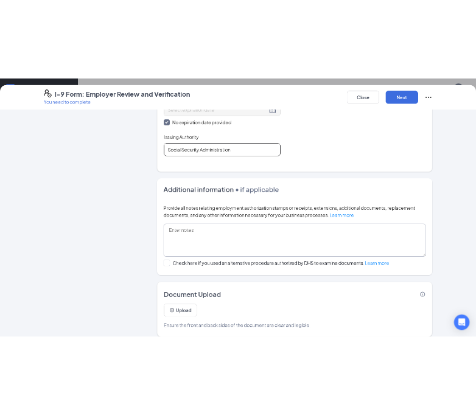
scroll to position [597, 0]
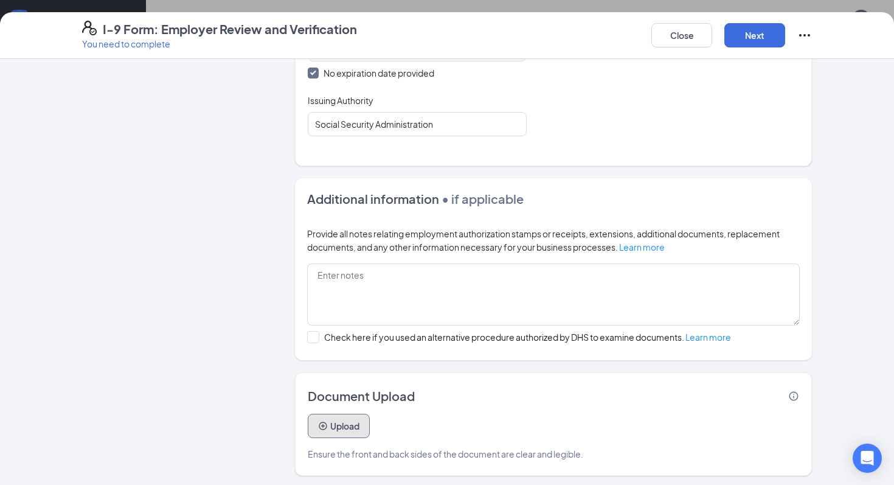
click at [345, 423] on button "Upload" at bounding box center [339, 426] width 62 height 24
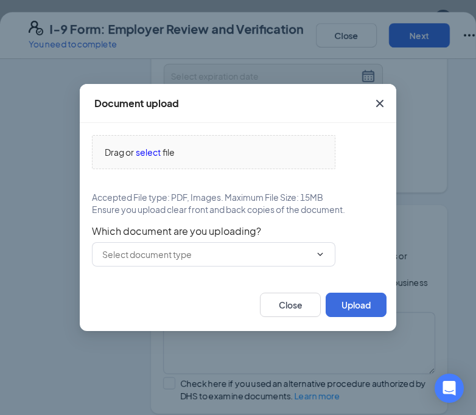
scroll to position [57, 0]
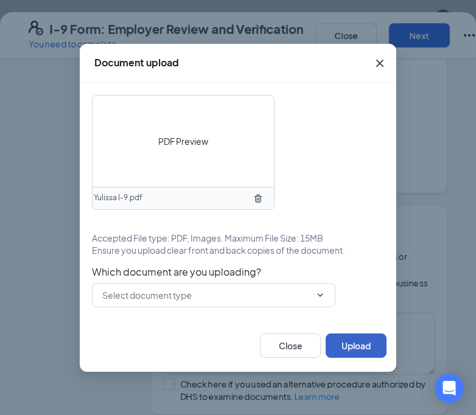
click at [359, 355] on button "Upload" at bounding box center [355, 345] width 61 height 24
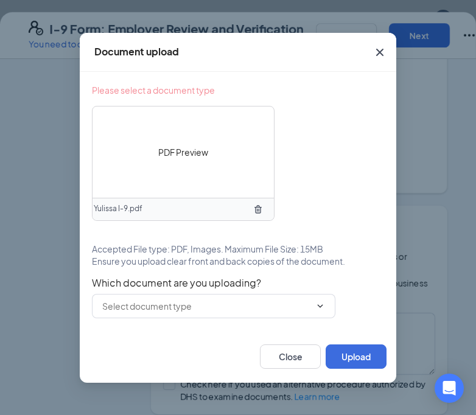
click at [235, 329] on div "Please select a document type PDF Preview Yulissa I-9.pdf Accepted File type: P…" at bounding box center [238, 201] width 316 height 259
click at [231, 310] on input "text" at bounding box center [206, 305] width 208 height 13
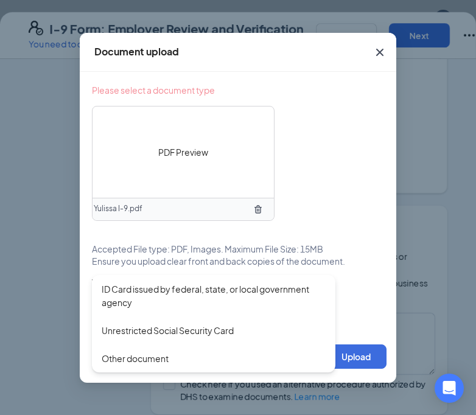
scroll to position [177, 0]
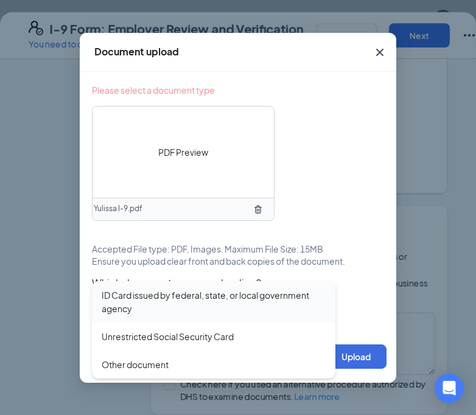
click at [159, 291] on div "ID Card issued by federal, state, or local government agency" at bounding box center [214, 301] width 224 height 27
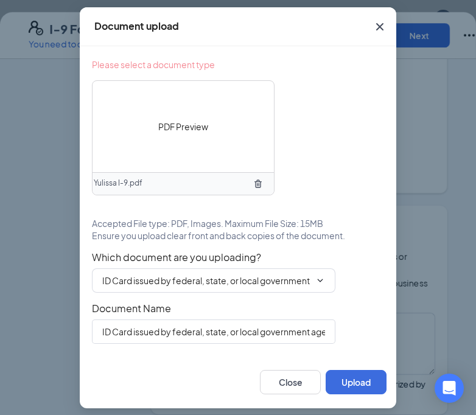
click at [259, 183] on icon "TrashOutline" at bounding box center [257, 183] width 7 height 8
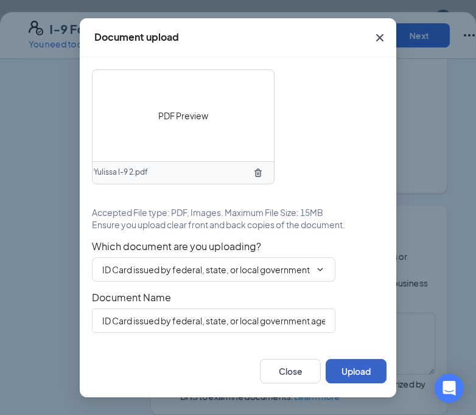
click at [357, 368] on button "Upload" at bounding box center [355, 371] width 61 height 24
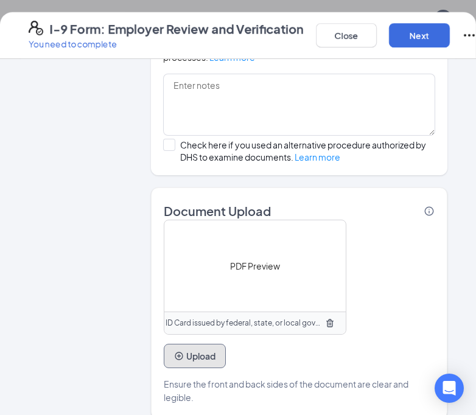
scroll to position [240, 0]
click at [198, 344] on button "Upload" at bounding box center [195, 356] width 62 height 24
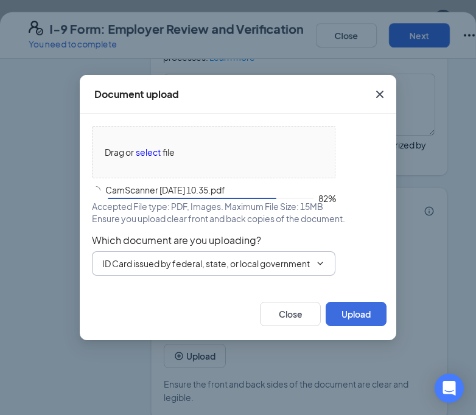
click at [237, 262] on input "ID Card issued by federal, state, or local government agency" at bounding box center [206, 263] width 208 height 13
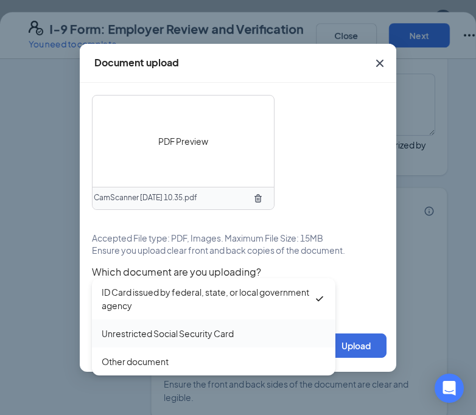
click at [210, 333] on div "Unrestricted Social Security Card" at bounding box center [168, 333] width 132 height 13
type input "Unrestricted Social Security Card"
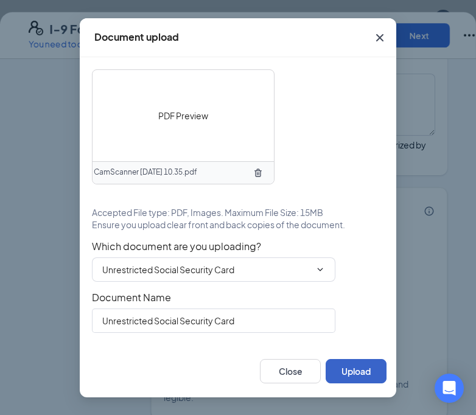
click at [349, 370] on button "Upload" at bounding box center [355, 371] width 61 height 24
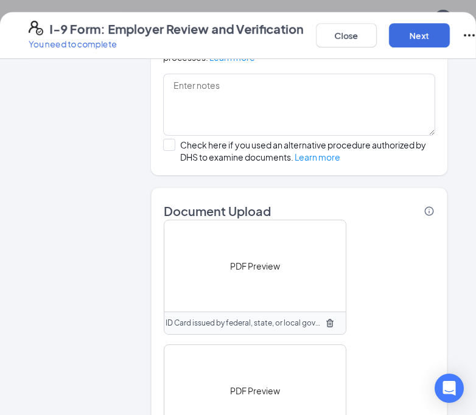
scroll to position [960, 0]
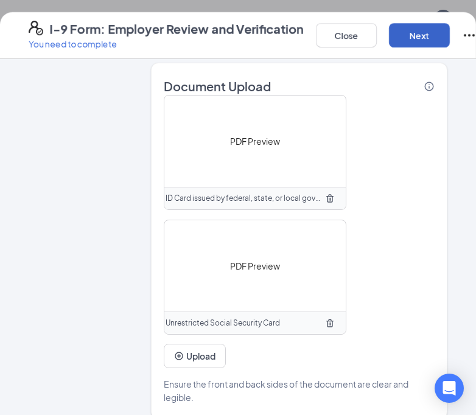
click at [416, 41] on button "Next" at bounding box center [419, 35] width 61 height 24
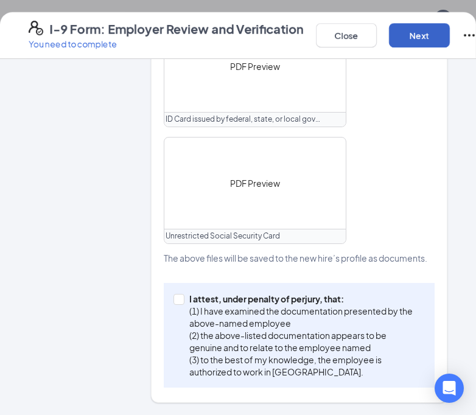
scroll to position [707, 0]
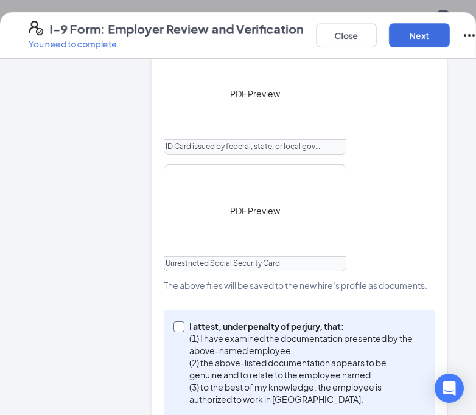
click at [209, 320] on p "I attest, under penalty of perjury, that:" at bounding box center [304, 326] width 231 height 12
click at [182, 321] on input "I attest, under penalty of [PERSON_NAME], that: (1) I have examined the documen…" at bounding box center [177, 325] width 9 height 9
checkbox input "true"
click at [419, 40] on button "Next" at bounding box center [419, 35] width 61 height 24
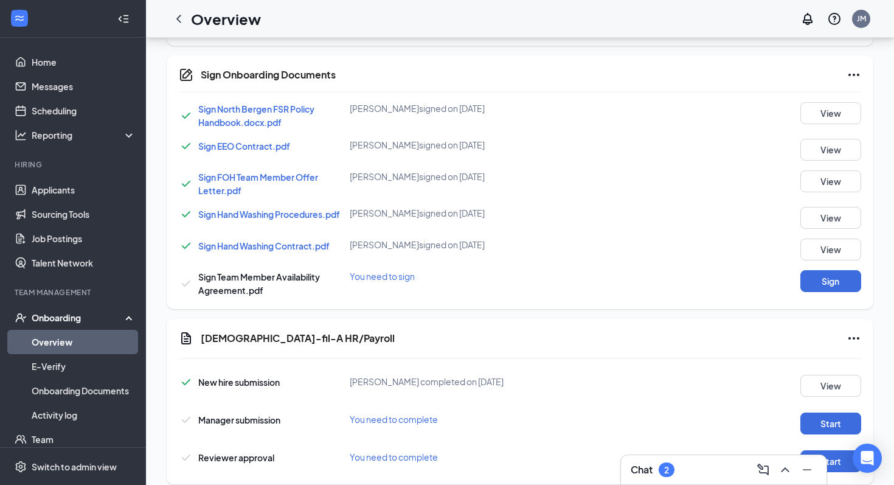
scroll to position [209, 0]
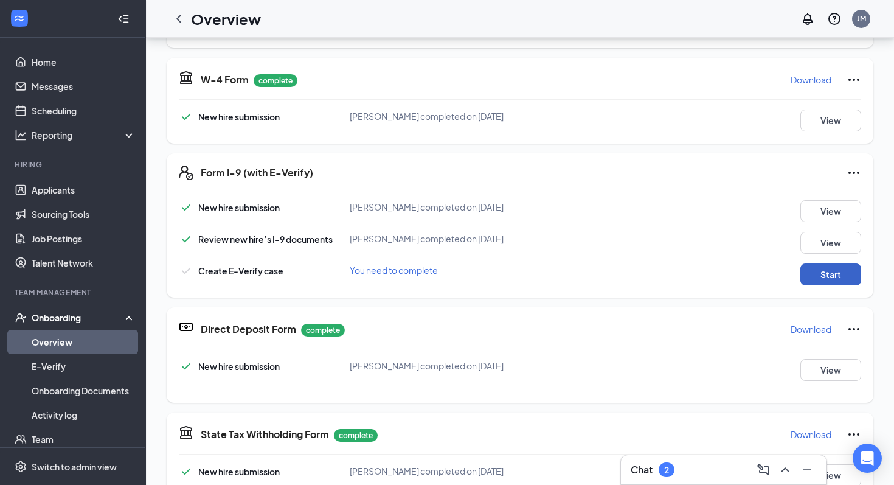
click at [823, 271] on button "Start" at bounding box center [831, 274] width 61 height 22
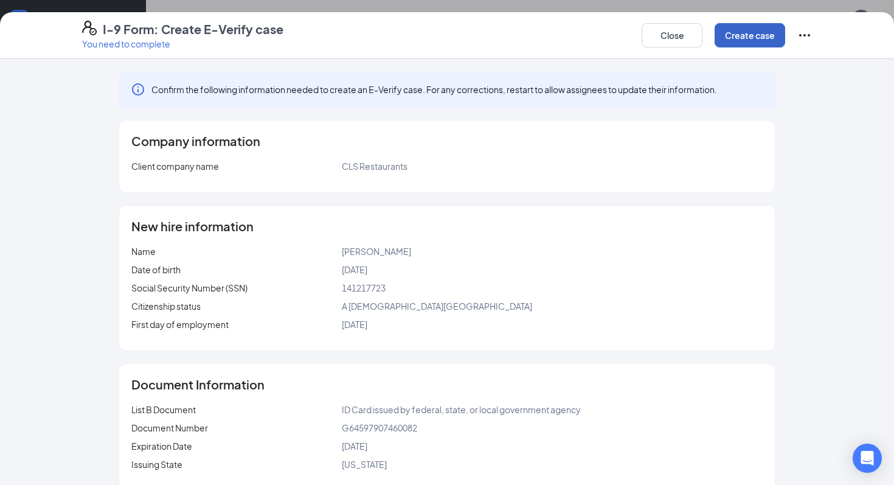
click at [734, 33] on button "Create case" at bounding box center [750, 35] width 71 height 24
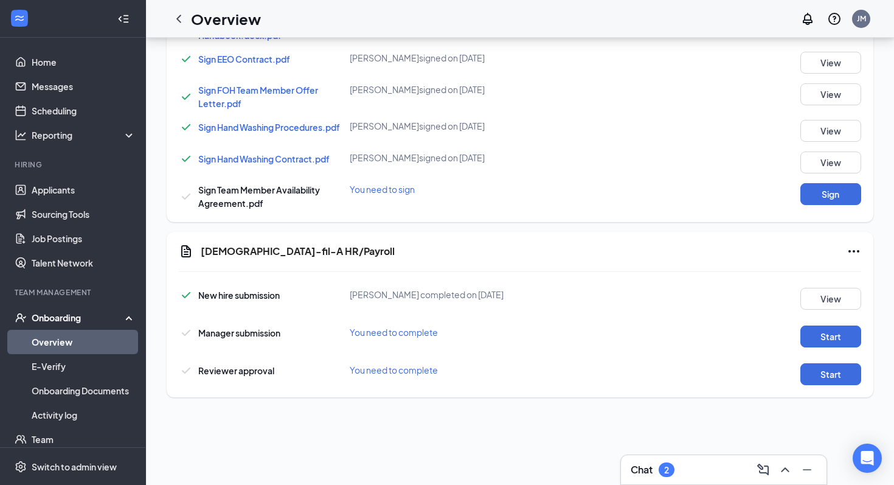
scroll to position [699, 0]
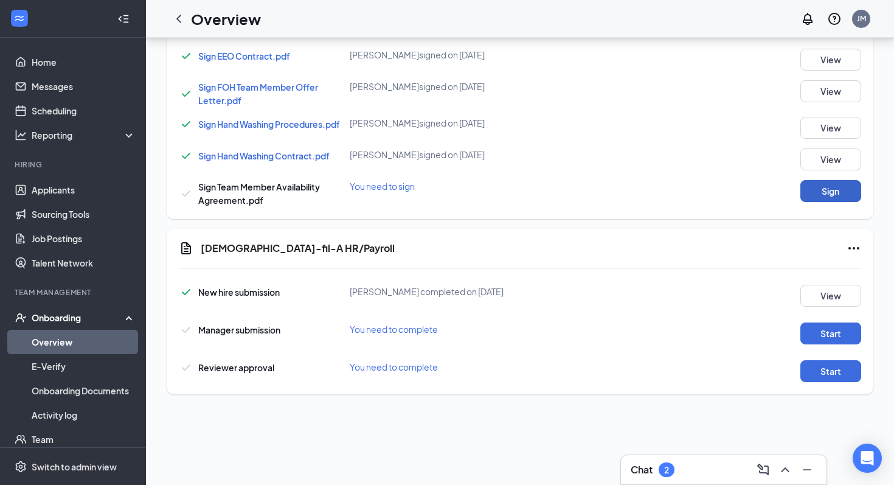
click at [826, 191] on button "Sign" at bounding box center [831, 191] width 61 height 22
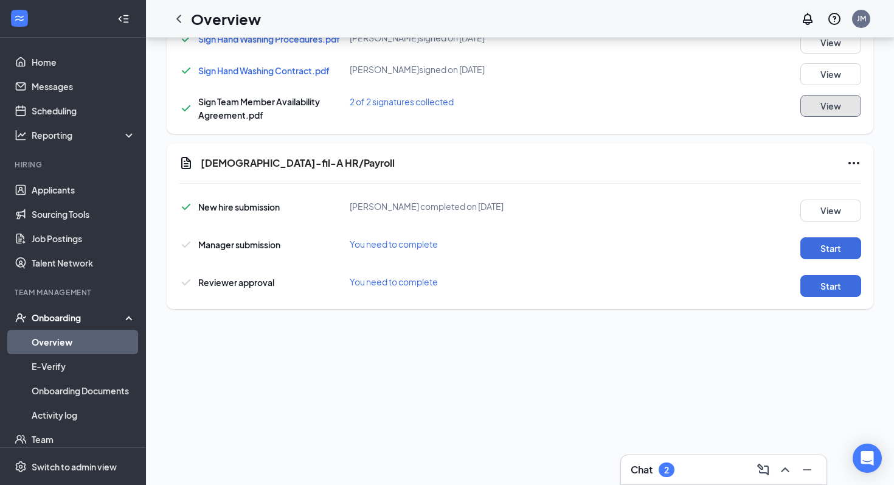
scroll to position [805, 0]
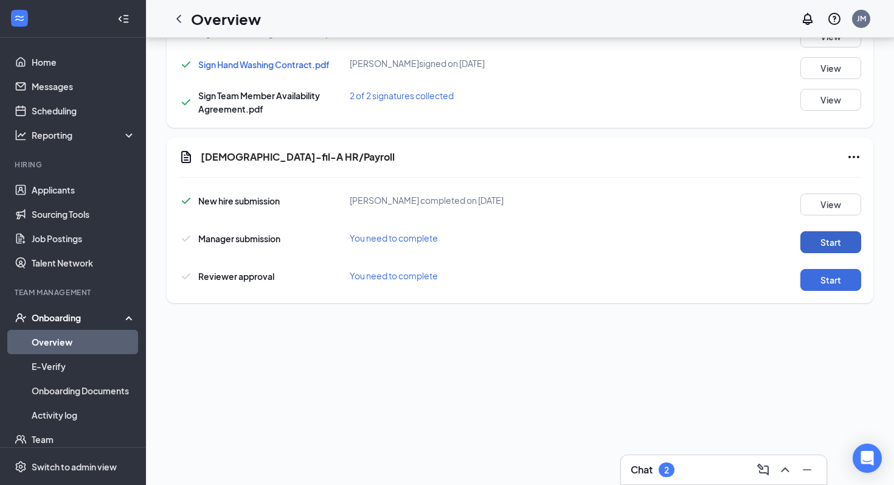
click at [824, 249] on button "Start" at bounding box center [831, 242] width 61 height 22
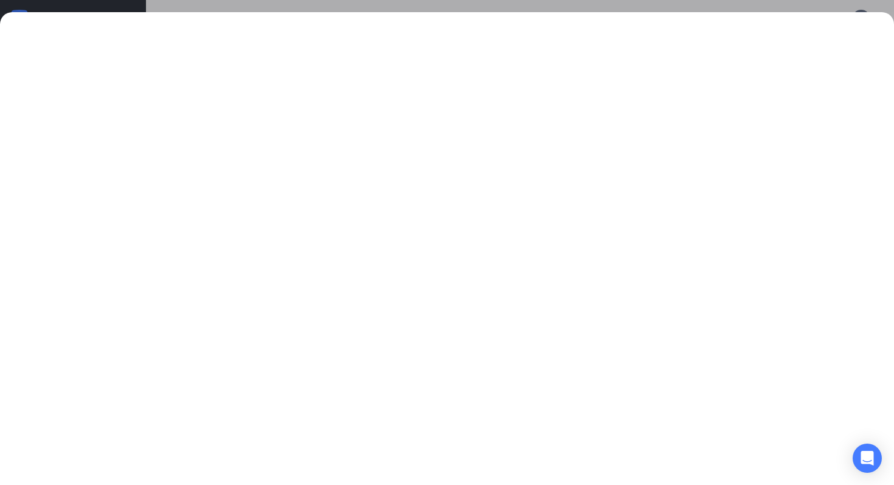
scroll to position [818, 0]
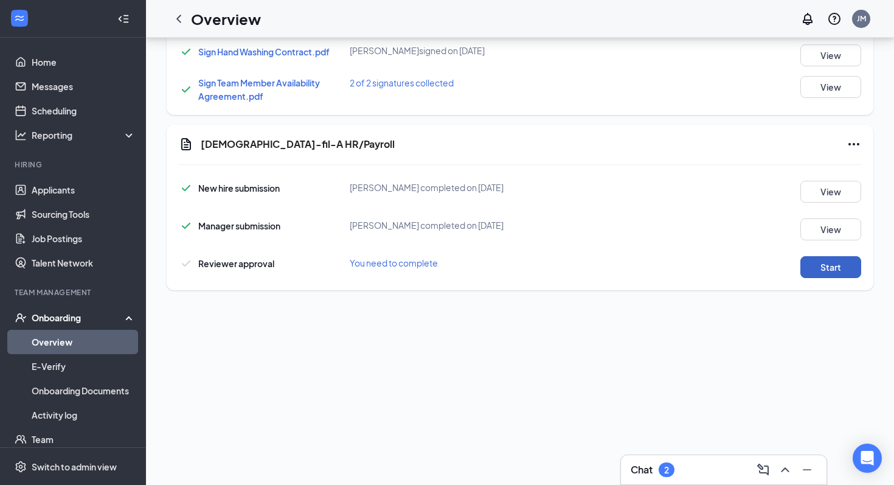
click at [821, 259] on button "Start" at bounding box center [831, 267] width 61 height 22
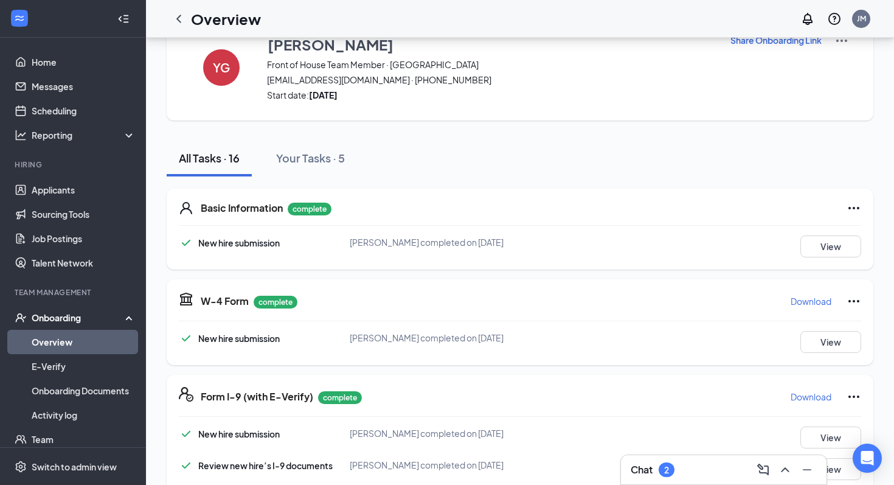
scroll to position [0, 0]
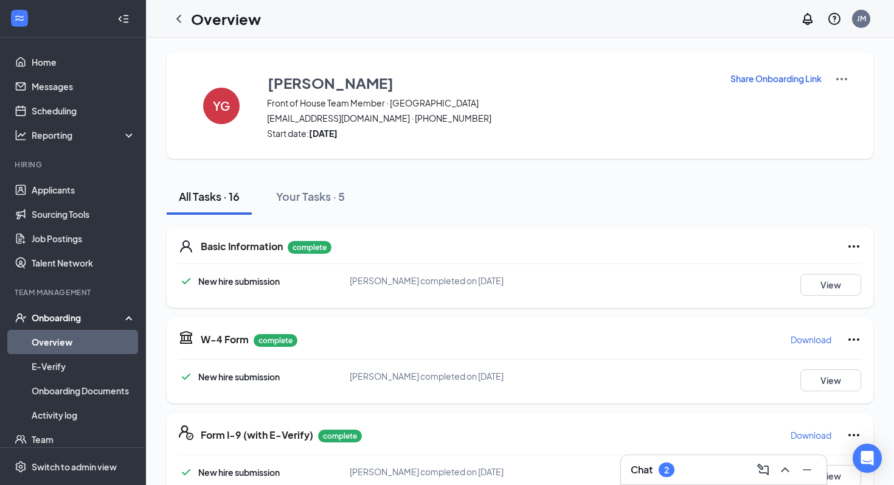
click at [86, 346] on link "Overview" at bounding box center [84, 342] width 104 height 24
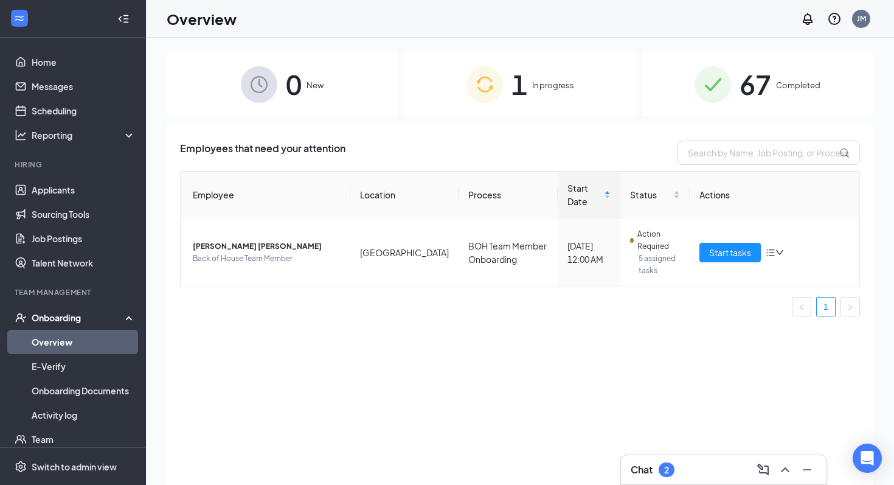
click at [494, 79] on img at bounding box center [485, 84] width 37 height 37
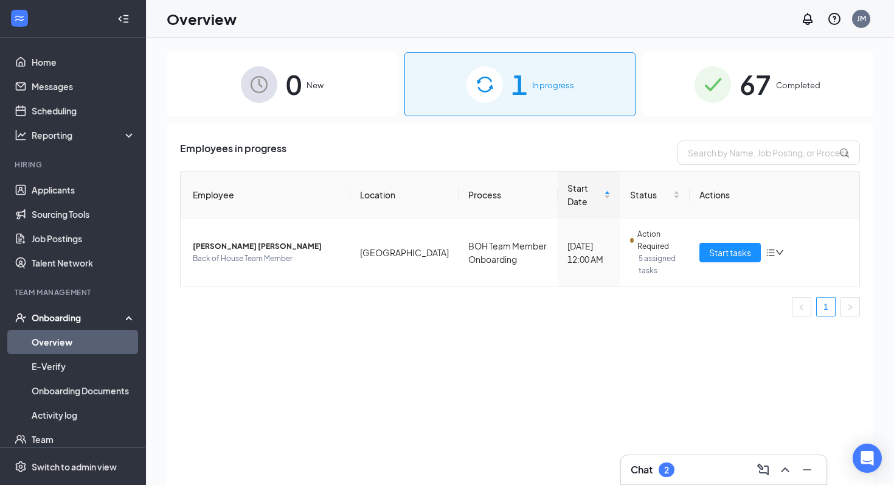
click at [718, 69] on img at bounding box center [713, 84] width 37 height 37
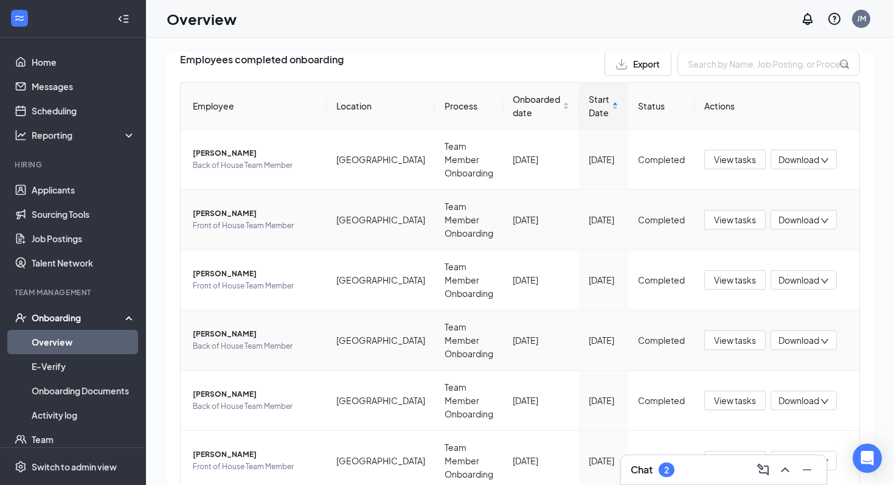
scroll to position [101, 0]
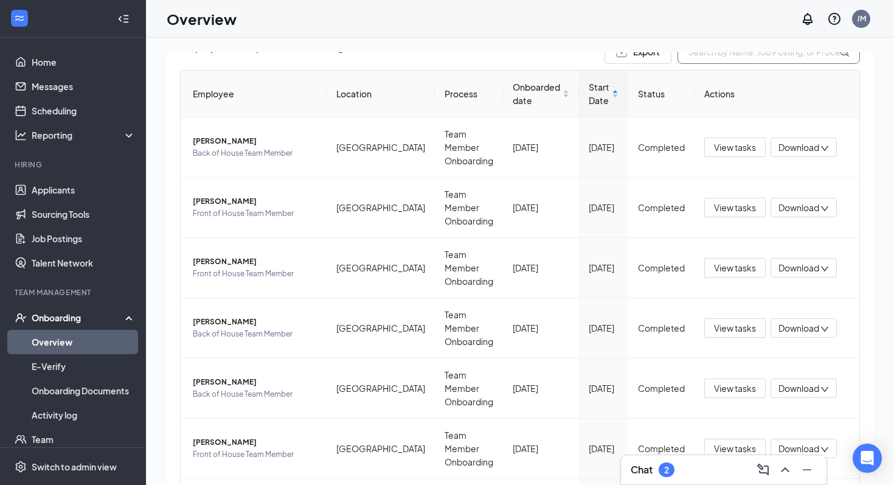
click at [697, 60] on input "text" at bounding box center [769, 52] width 183 height 24
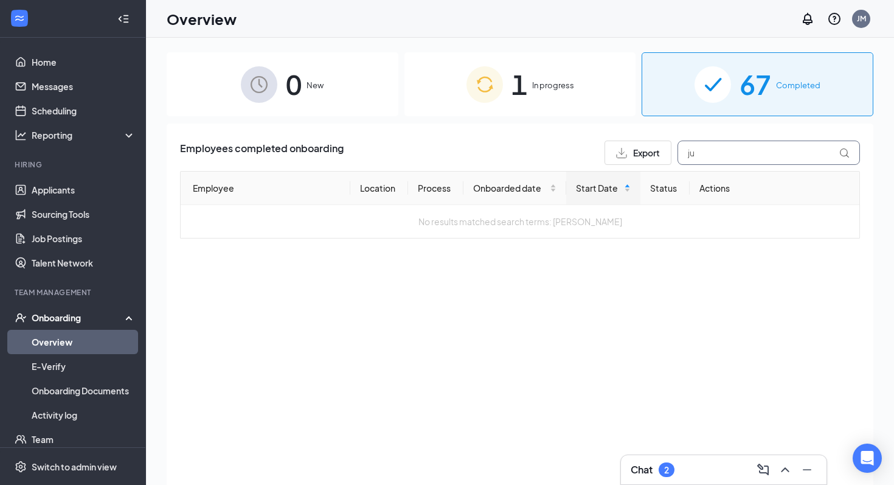
type input "j"
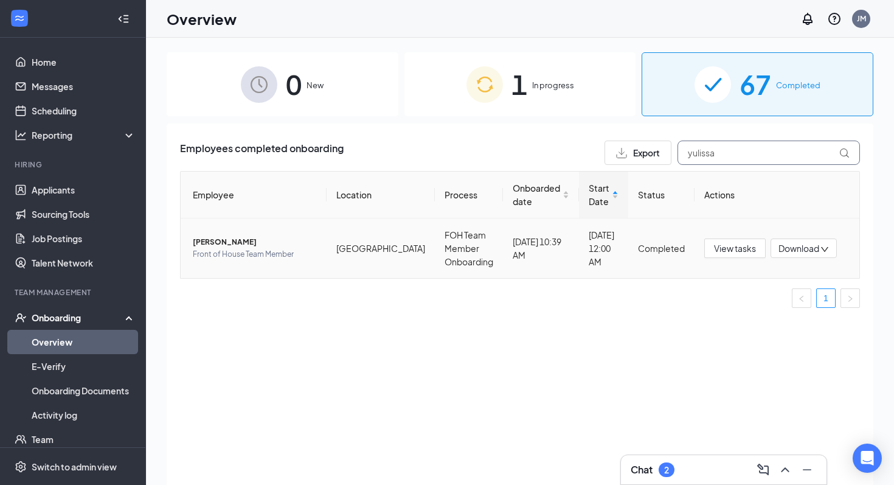
type input "yulissa"
click at [607, 240] on div "[DATE] 12:00 AM" at bounding box center [604, 248] width 30 height 40
click at [218, 249] on span "Front of House Team Member" at bounding box center [255, 254] width 124 height 12
